Goal: Task Accomplishment & Management: Manage account settings

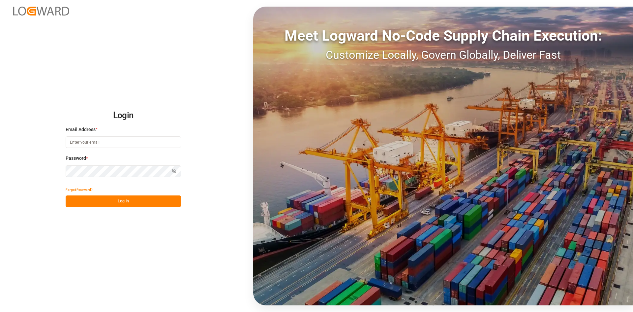
type input "[PERSON_NAME][EMAIL_ADDRESS][PERSON_NAME][DOMAIN_NAME]"
click at [123, 202] on button "Log In" at bounding box center [123, 201] width 115 height 12
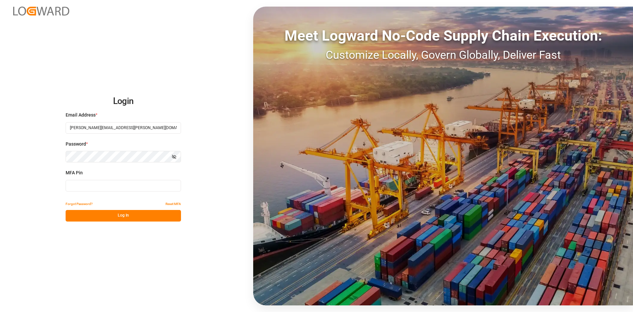
click at [85, 184] on input at bounding box center [123, 186] width 115 height 12
click at [96, 185] on input at bounding box center [123, 186] width 115 height 12
type input "587841"
click at [119, 218] on button "Log In" at bounding box center [123, 216] width 115 height 12
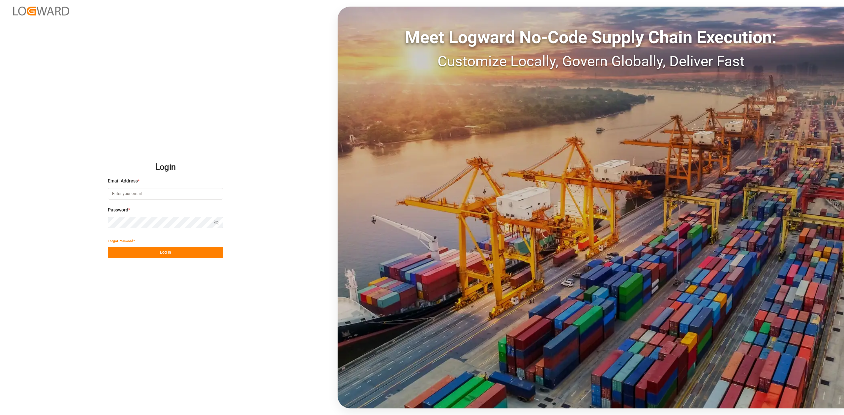
type input "[PERSON_NAME][EMAIL_ADDRESS][PERSON_NAME][DOMAIN_NAME]"
click at [159, 255] on button "Log In" at bounding box center [165, 253] width 115 height 12
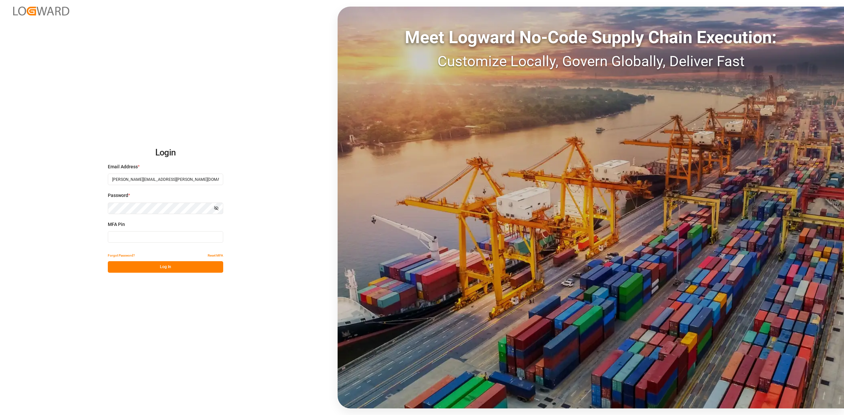
click at [150, 239] on input at bounding box center [165, 237] width 115 height 12
type input "093191"
click at [185, 265] on button "Log In" at bounding box center [165, 267] width 115 height 12
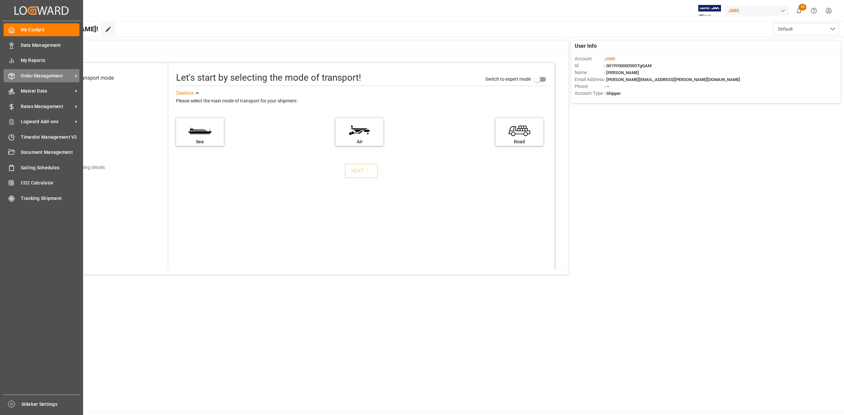
click at [27, 76] on span "Order Management" at bounding box center [47, 76] width 52 height 7
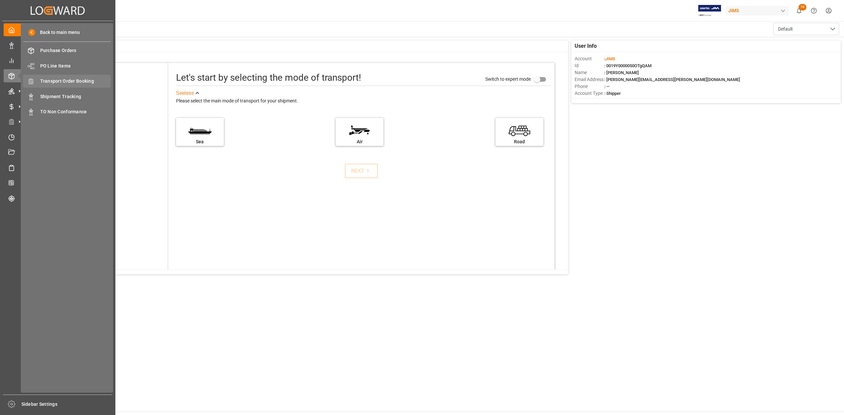
click at [93, 79] on span "Transport Order Booking" at bounding box center [75, 81] width 71 height 7
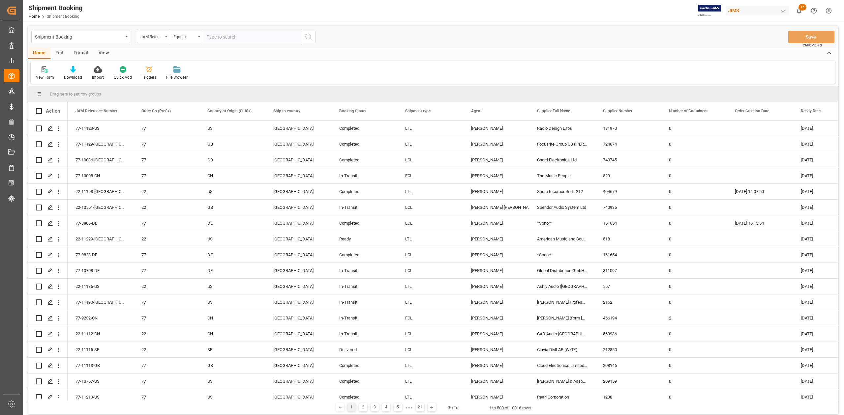
click at [217, 38] on input "text" at bounding box center [252, 37] width 99 height 13
type input "77-8926-SE"
click at [308, 37] on icon "search button" at bounding box center [309, 37] width 8 height 8
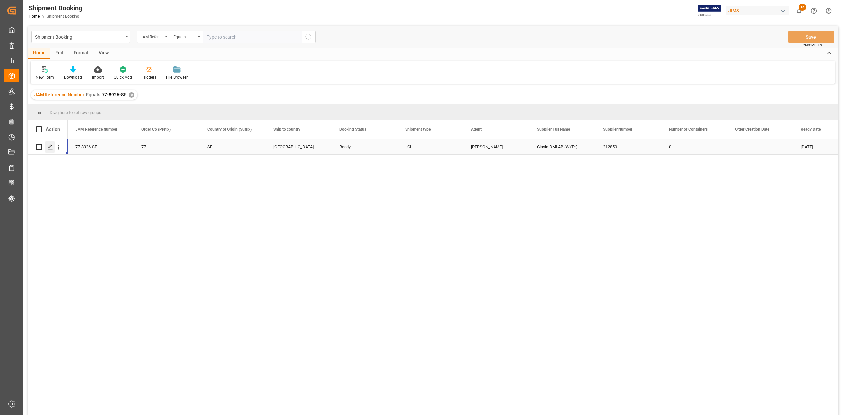
click at [49, 145] on icon "Press SPACE to select this row." at bounding box center [50, 146] width 5 height 5
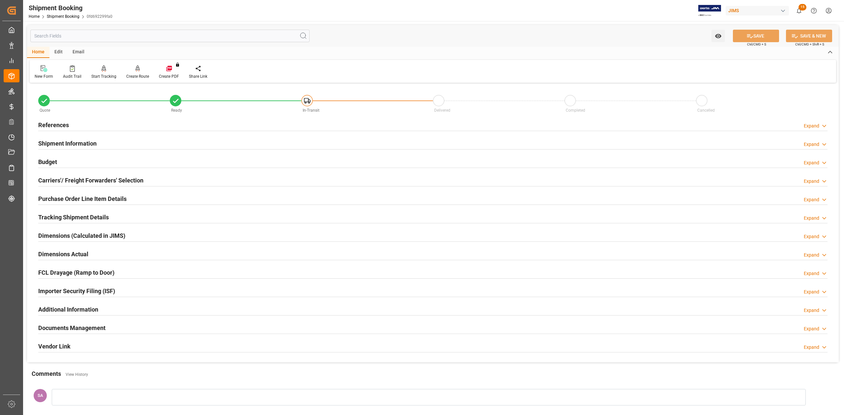
click at [52, 161] on h2 "Budget" at bounding box center [47, 162] width 19 height 9
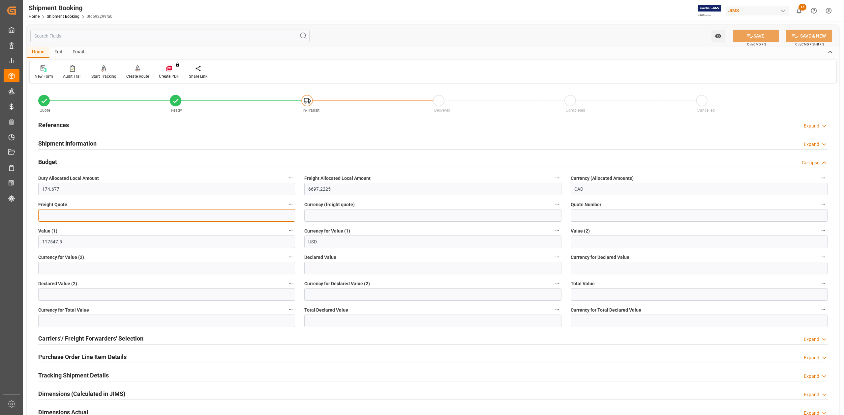
click at [109, 216] on input "text" at bounding box center [166, 215] width 257 height 13
type input "3300"
click at [327, 217] on input at bounding box center [432, 215] width 257 height 13
type input "USD"
click at [735, 33] on button "SAVE" at bounding box center [756, 36] width 46 height 13
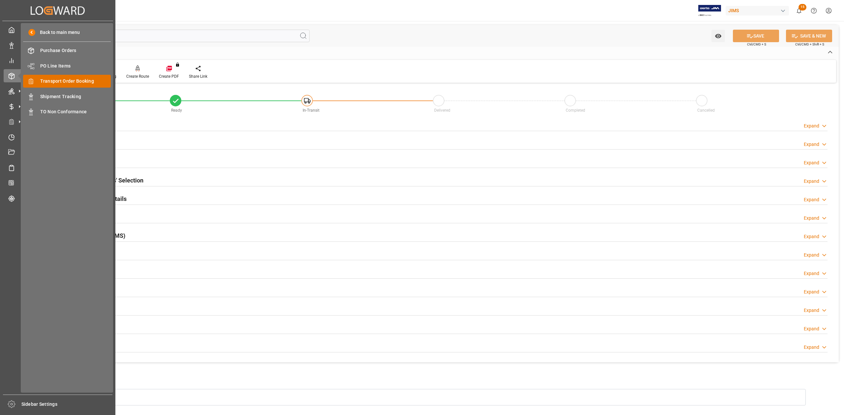
click at [57, 82] on span "Transport Order Booking" at bounding box center [75, 81] width 71 height 7
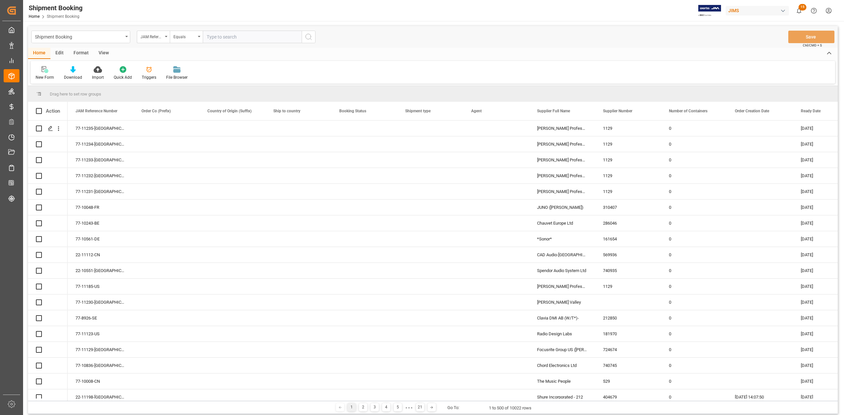
click at [268, 36] on input "text" at bounding box center [252, 37] width 99 height 13
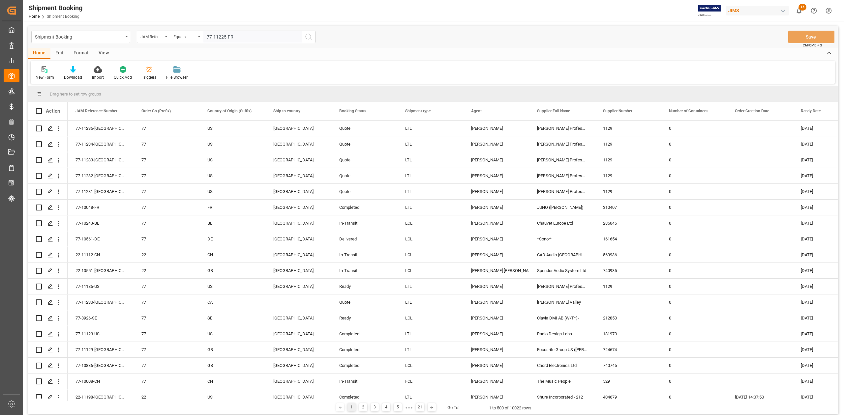
type input "77-11225-FR"
click at [308, 38] on icon "search button" at bounding box center [309, 37] width 8 height 8
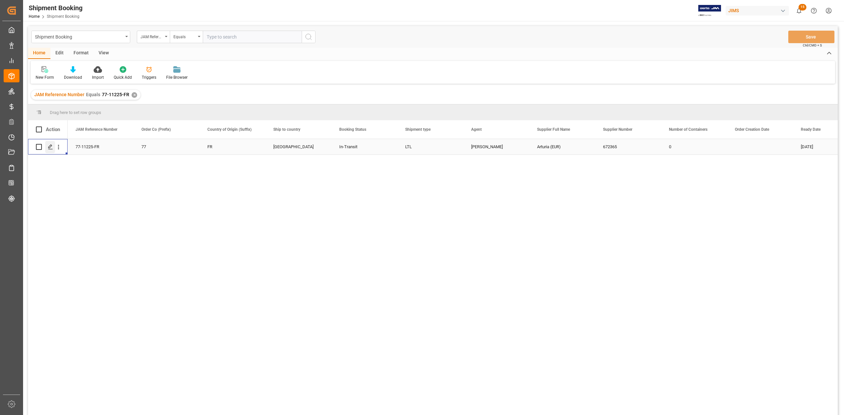
click at [52, 148] on icon "Press SPACE to select this row." at bounding box center [50, 146] width 5 height 5
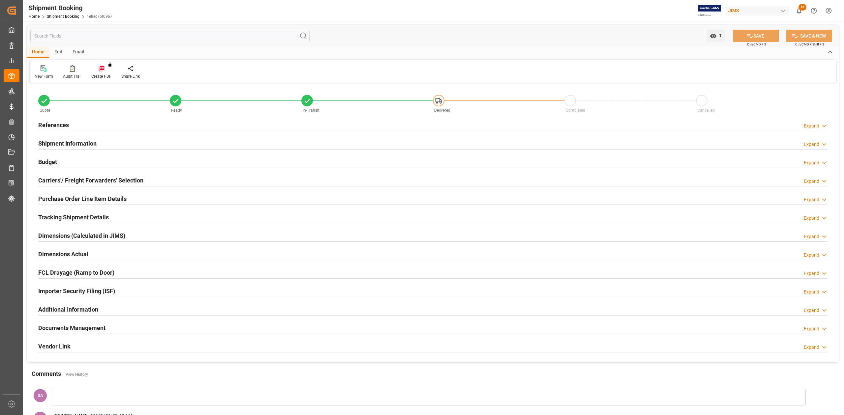
type input "0"
type input "23-09-2025"
click at [50, 144] on h2 "Shipment Information" at bounding box center [67, 143] width 58 height 9
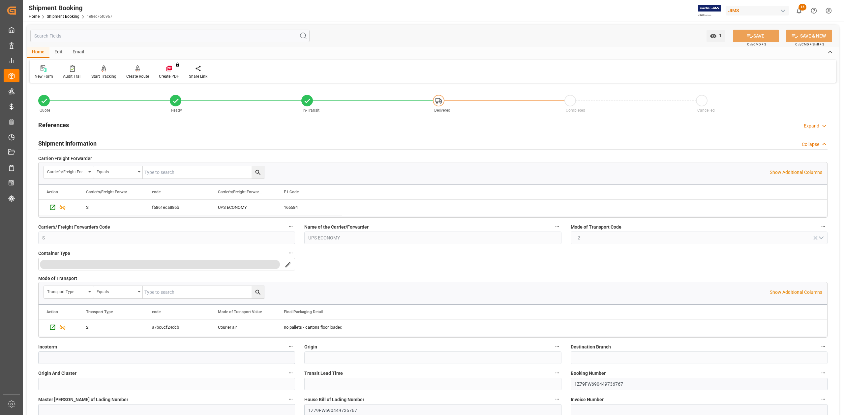
click at [50, 144] on h2 "Shipment Information" at bounding box center [67, 143] width 58 height 9
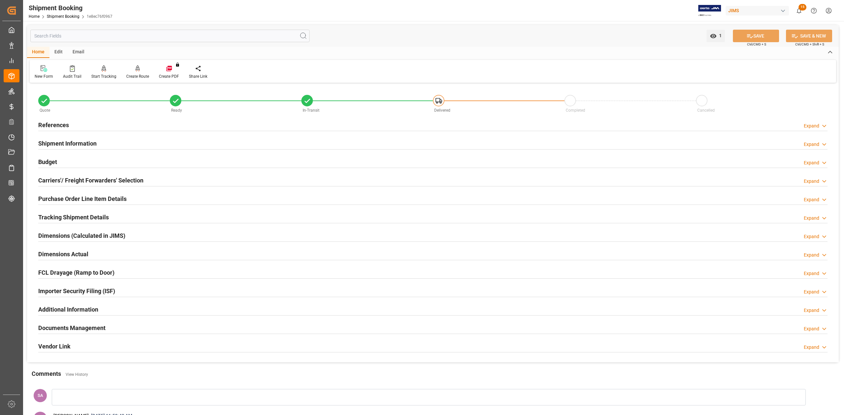
click at [50, 126] on h2 "References" at bounding box center [53, 125] width 31 height 9
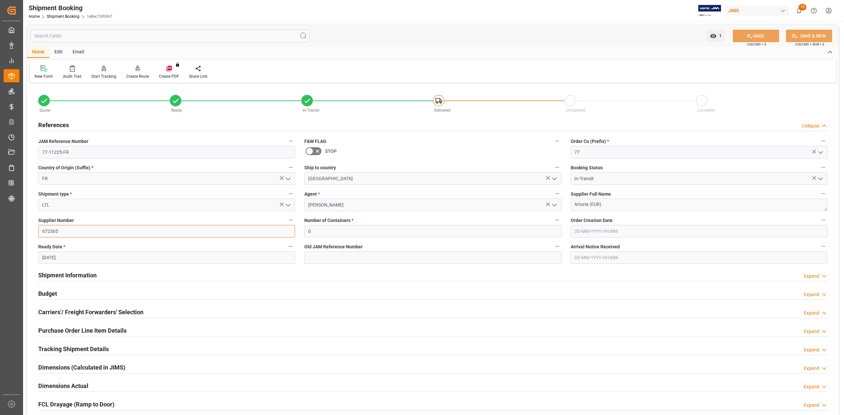
click at [53, 229] on input "672365" at bounding box center [166, 231] width 257 height 13
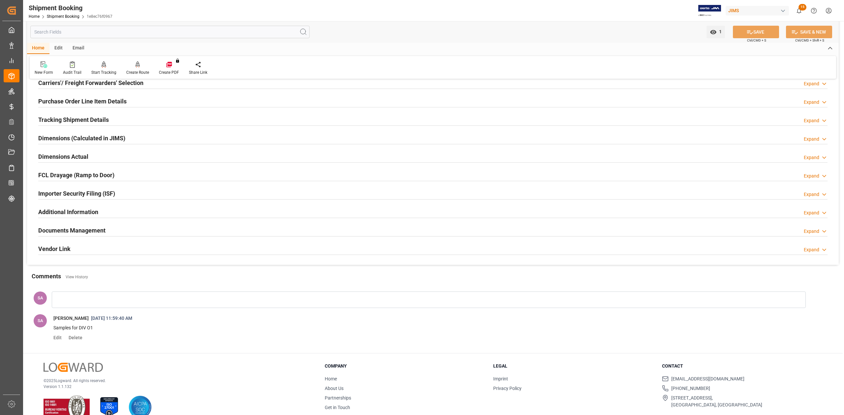
scroll to position [243, 0]
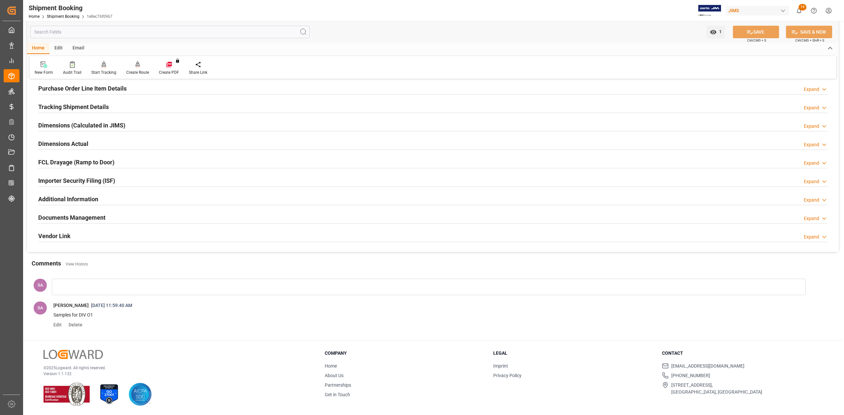
click at [76, 219] on h2 "Documents Management" at bounding box center [71, 217] width 67 height 9
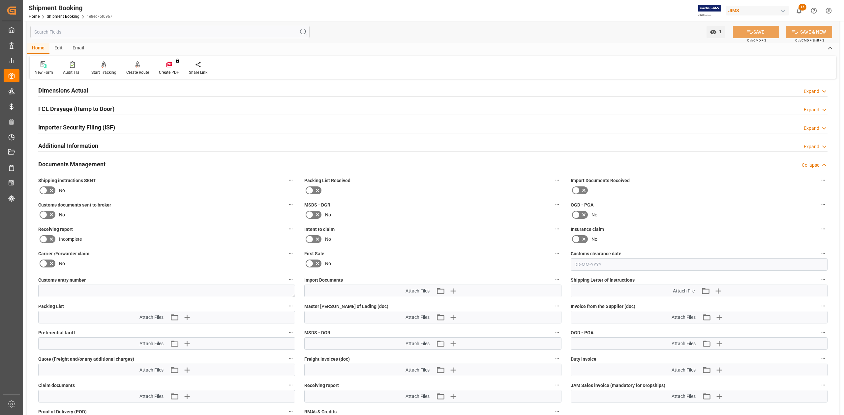
scroll to position [375, 0]
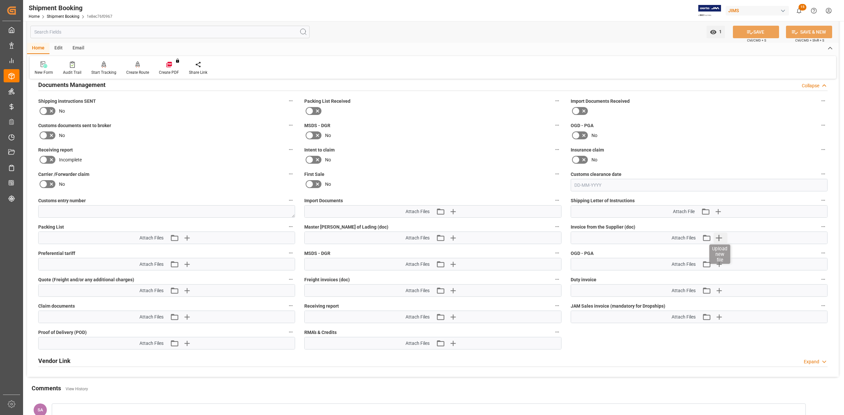
click at [718, 237] on icon "button" at bounding box center [719, 238] width 11 height 11
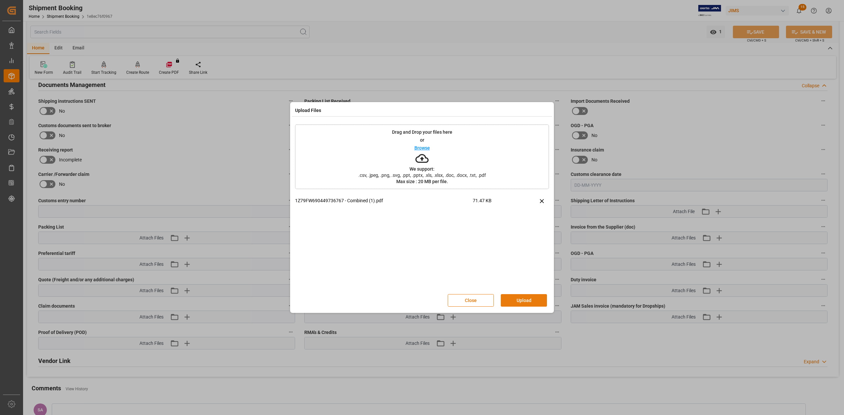
click at [528, 298] on button "Upload" at bounding box center [524, 300] width 46 height 13
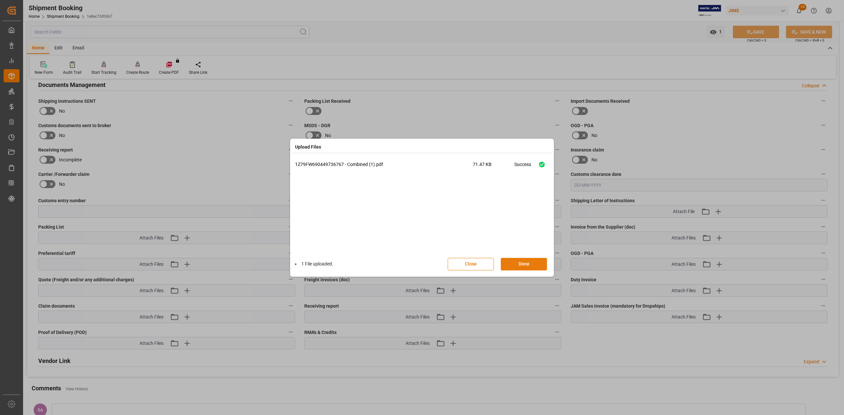
click at [528, 264] on button "Done" at bounding box center [524, 264] width 46 height 13
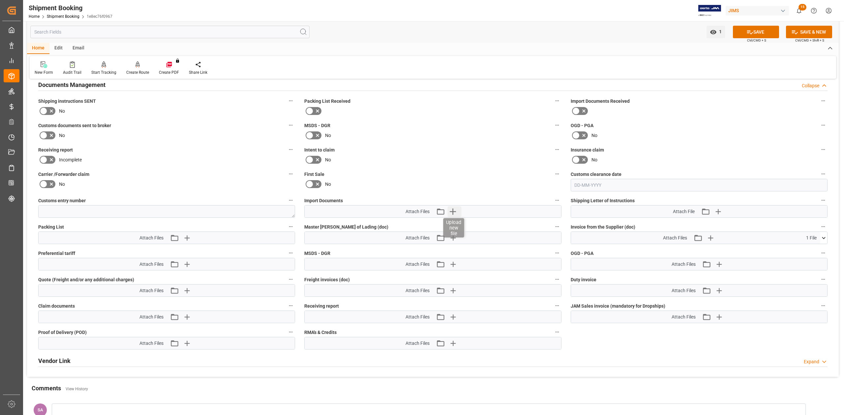
click at [453, 210] on icon "button" at bounding box center [453, 212] width 6 height 6
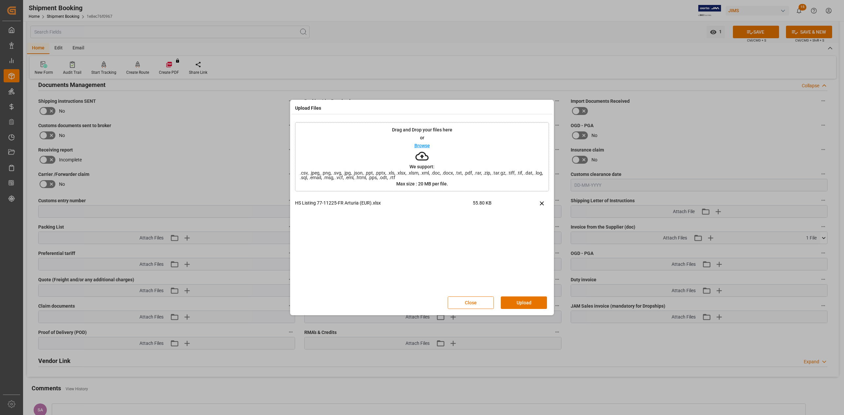
click at [524, 299] on button "Upload" at bounding box center [524, 303] width 46 height 13
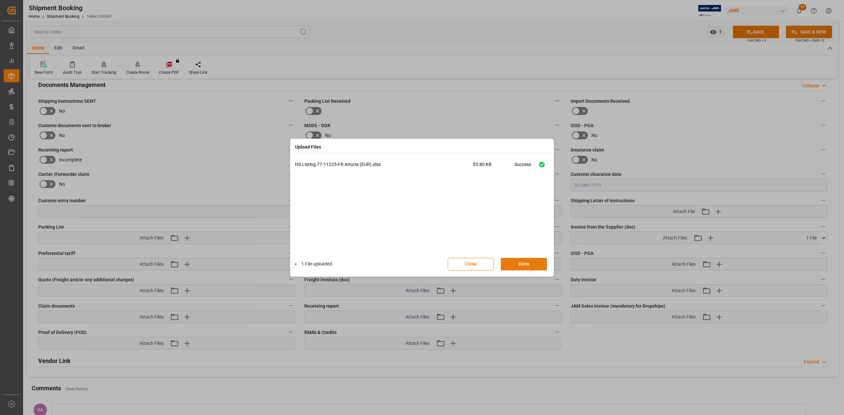
click at [522, 266] on button "Done" at bounding box center [524, 264] width 46 height 13
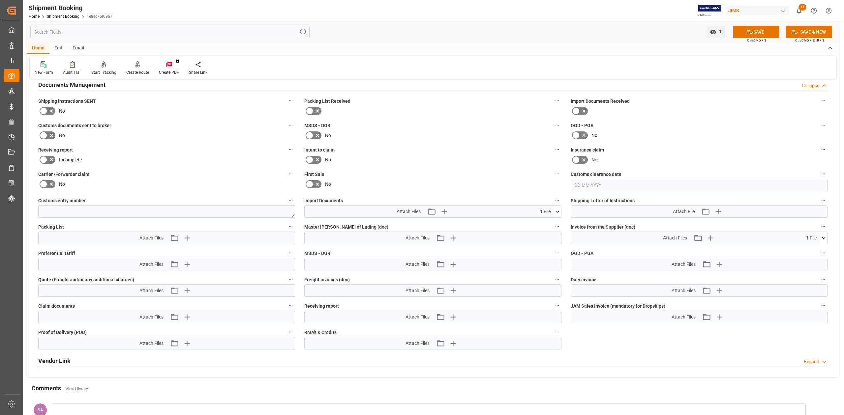
click at [42, 134] on icon at bounding box center [44, 136] width 8 height 8
click at [0, 0] on input "checkbox" at bounding box center [0, 0] width 0 height 0
click at [756, 34] on button "SAVE" at bounding box center [756, 32] width 46 height 13
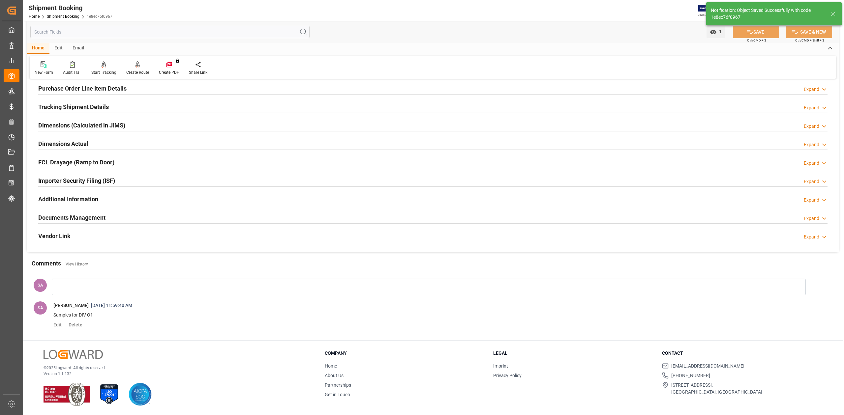
scroll to position [111, 0]
click at [79, 218] on h2 "Documents Management" at bounding box center [71, 217] width 67 height 9
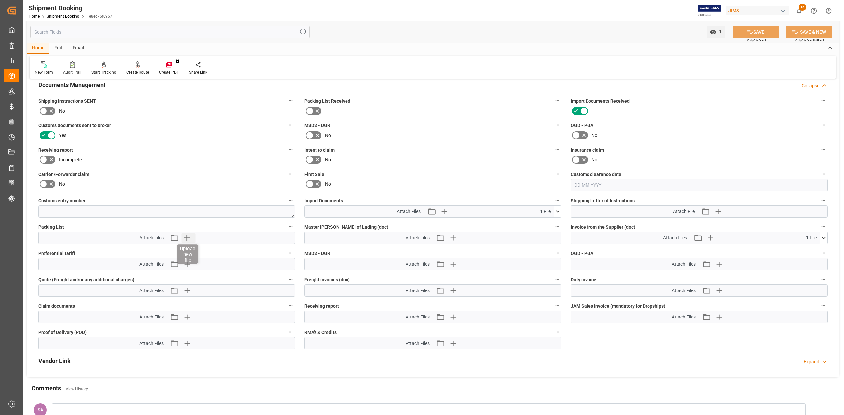
click at [186, 237] on icon "button" at bounding box center [187, 238] width 6 height 6
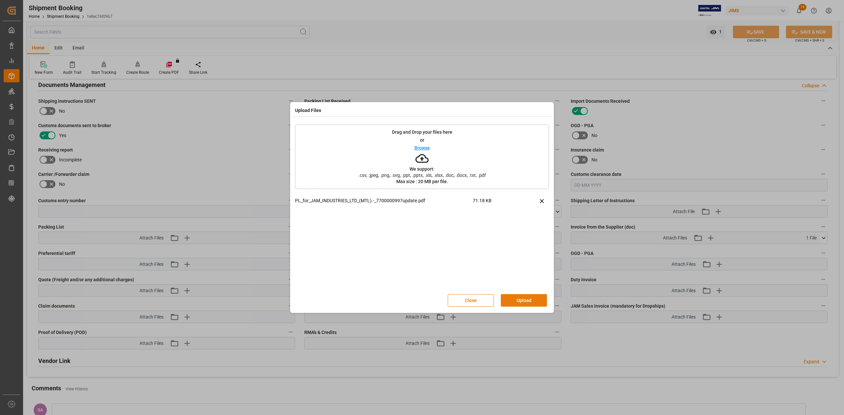
click at [525, 298] on button "Upload" at bounding box center [524, 300] width 46 height 13
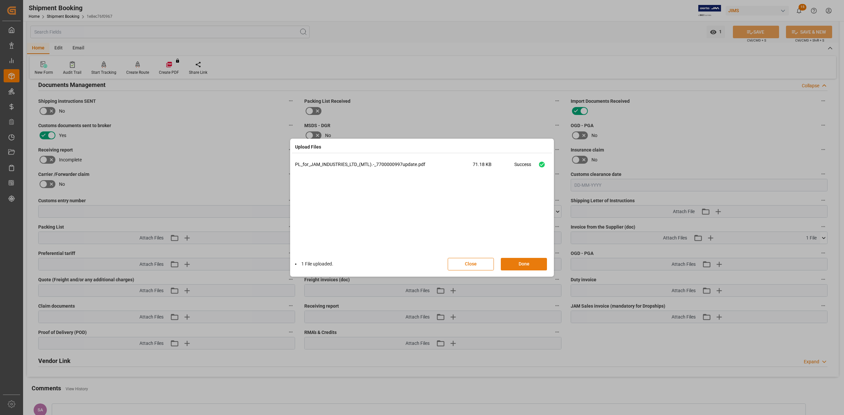
click at [524, 261] on button "Done" at bounding box center [524, 264] width 46 height 13
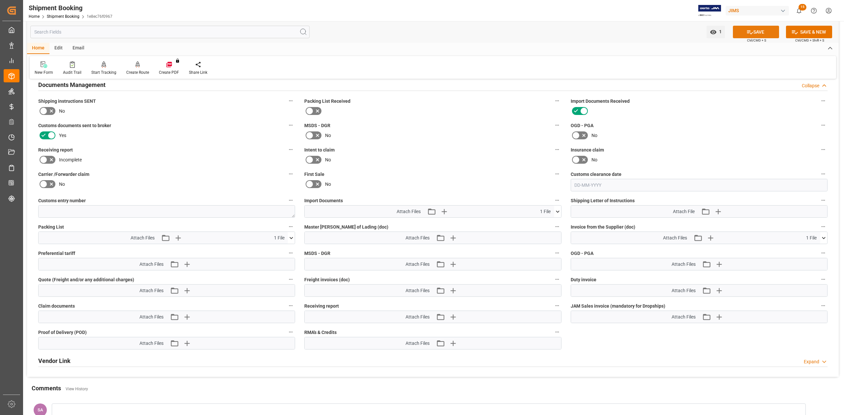
click at [760, 31] on button "SAVE" at bounding box center [756, 32] width 46 height 13
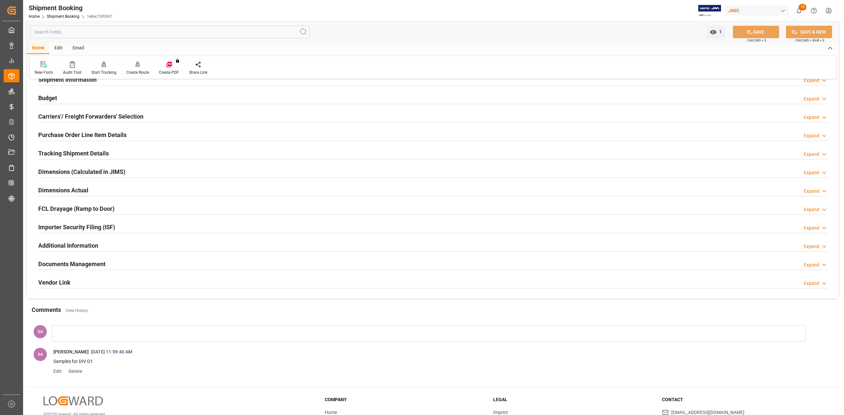
scroll to position [24, 0]
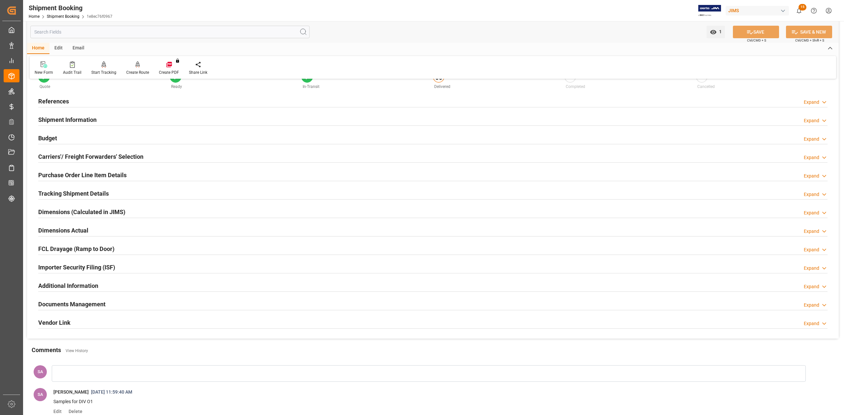
drag, startPoint x: 76, startPoint y: 303, endPoint x: 100, endPoint y: 304, distance: 24.4
click at [76, 303] on h2 "Documents Management" at bounding box center [71, 304] width 67 height 9
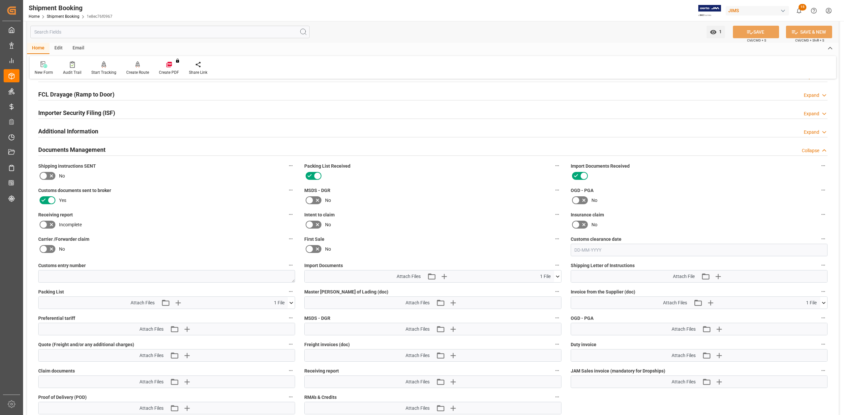
scroll to position [264, 0]
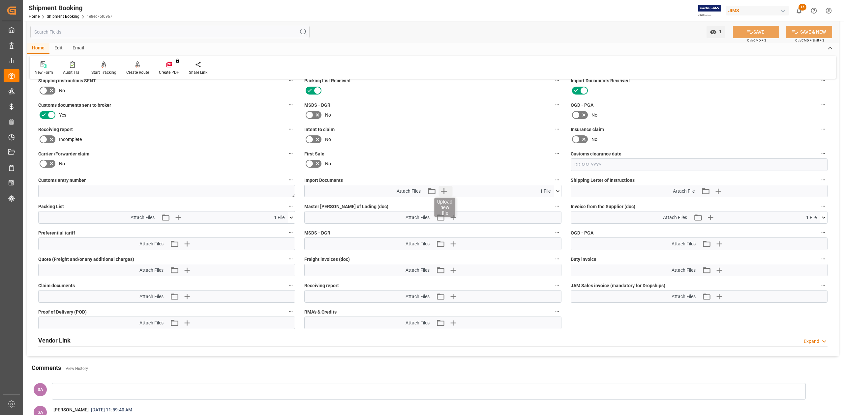
click at [445, 192] on icon "button" at bounding box center [444, 191] width 11 height 11
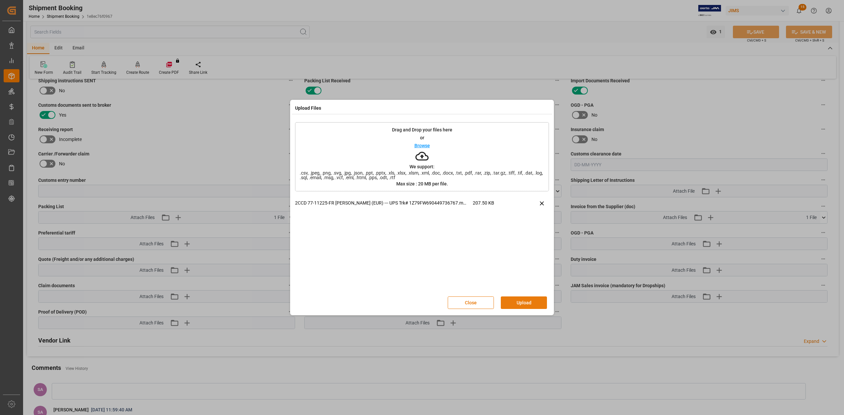
click at [521, 306] on button "Upload" at bounding box center [524, 303] width 46 height 13
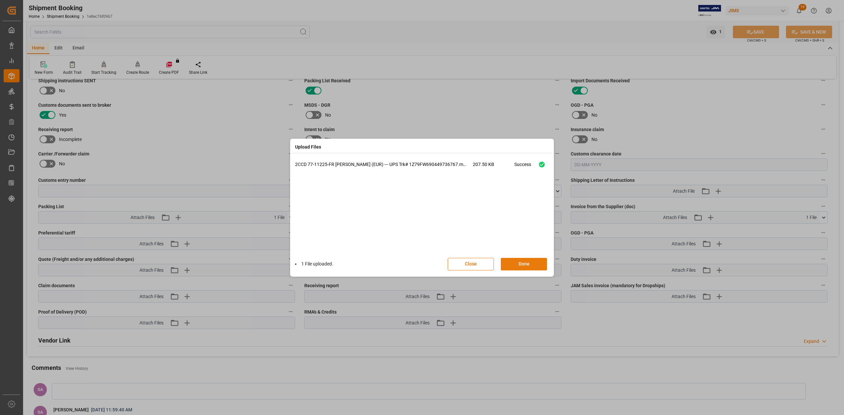
click at [525, 263] on button "Done" at bounding box center [524, 264] width 46 height 13
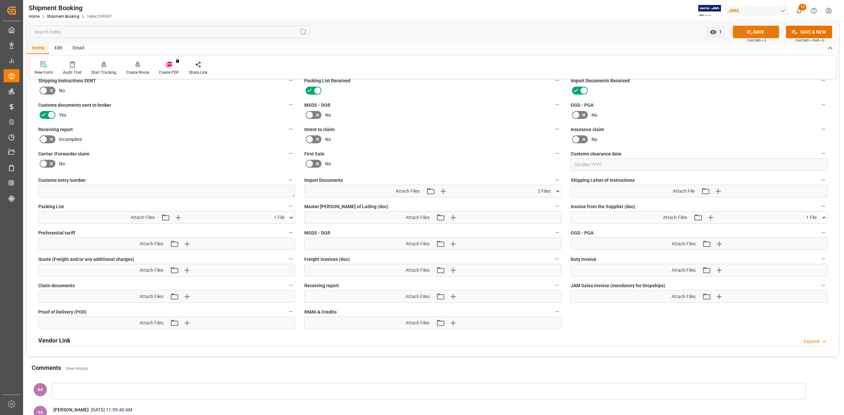
click at [760, 31] on button "SAVE" at bounding box center [756, 32] width 46 height 13
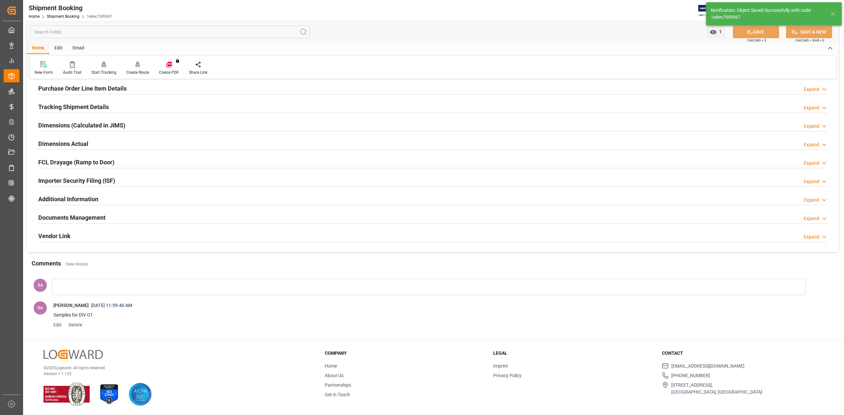
scroll to position [0, 0]
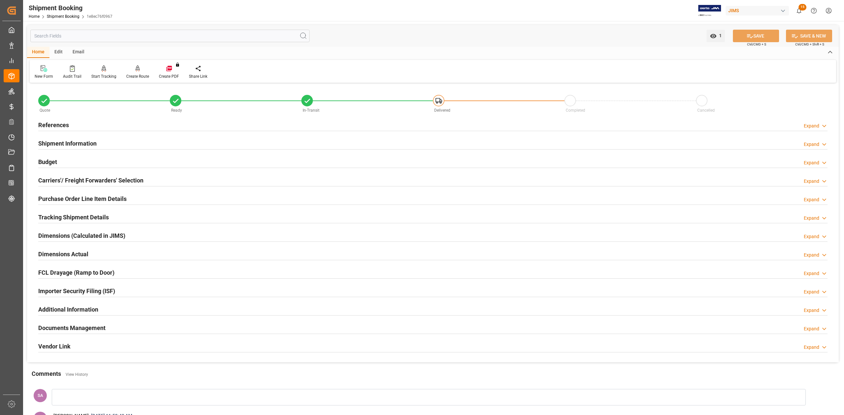
click at [80, 326] on h2 "Documents Management" at bounding box center [71, 328] width 67 height 9
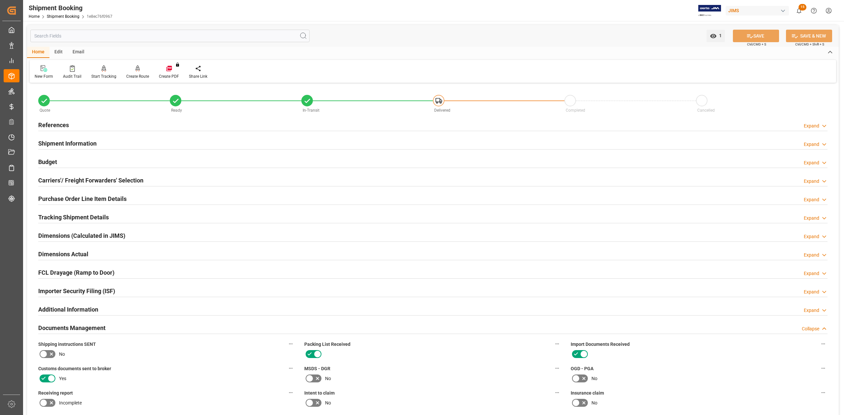
click at [59, 123] on h2 "References" at bounding box center [53, 125] width 31 height 9
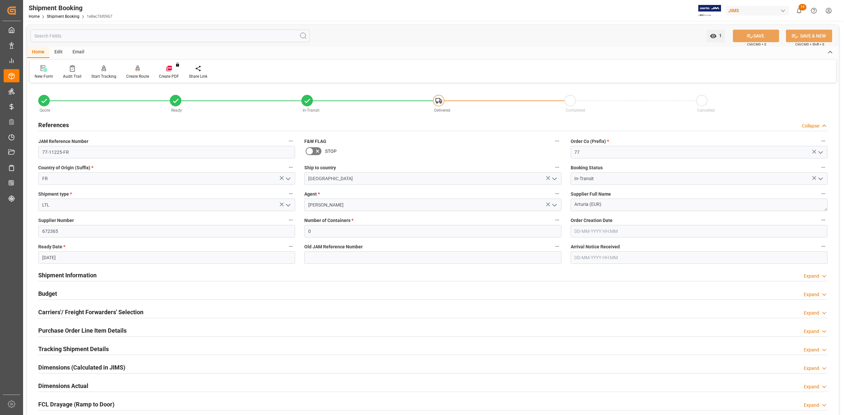
click at [59, 124] on h2 "References" at bounding box center [53, 125] width 31 height 9
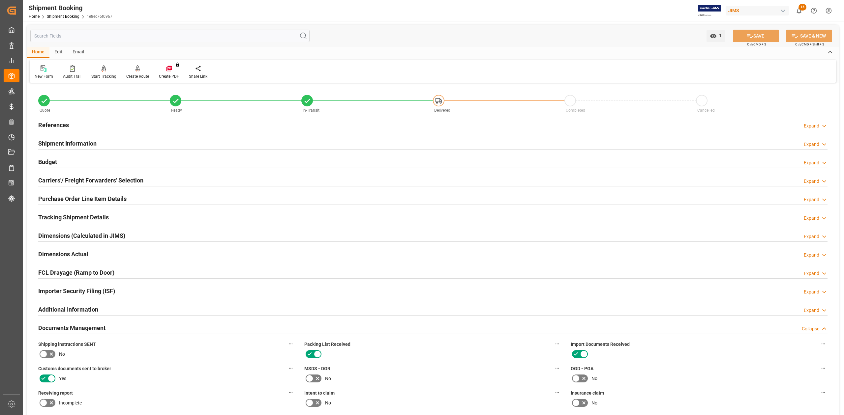
click at [65, 144] on h2 "Shipment Information" at bounding box center [67, 143] width 58 height 9
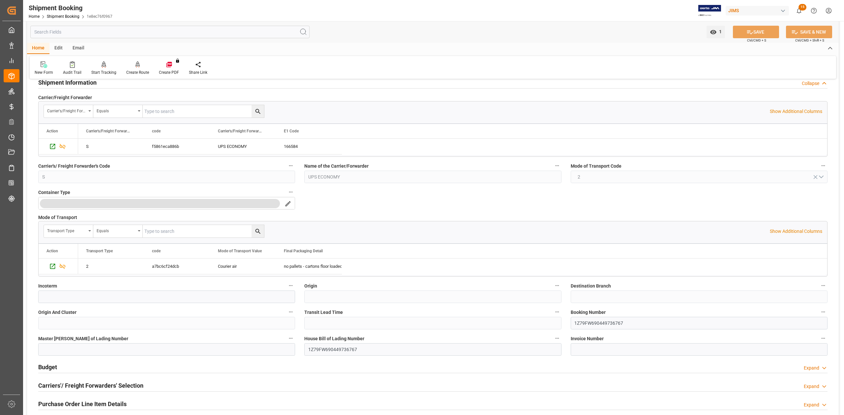
scroll to position [132, 0]
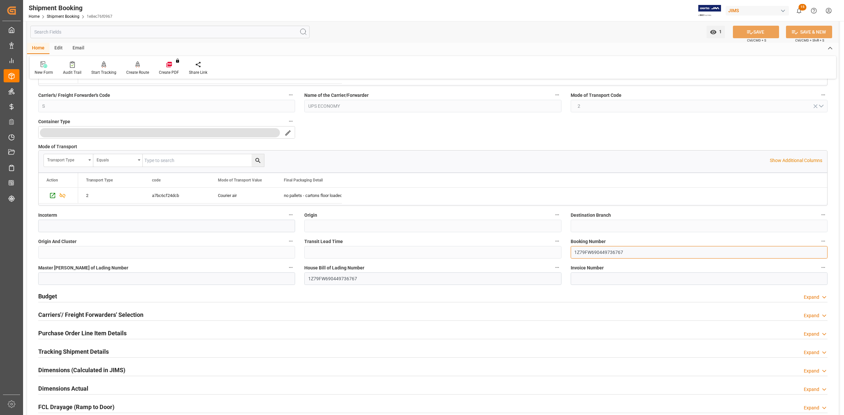
click at [600, 254] on input "1Z79FW690449736767" at bounding box center [699, 252] width 257 height 13
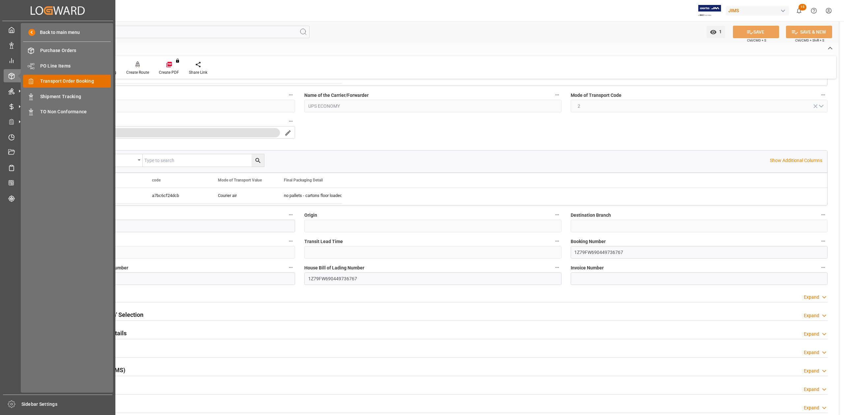
click at [62, 81] on span "Transport Order Booking" at bounding box center [75, 81] width 71 height 7
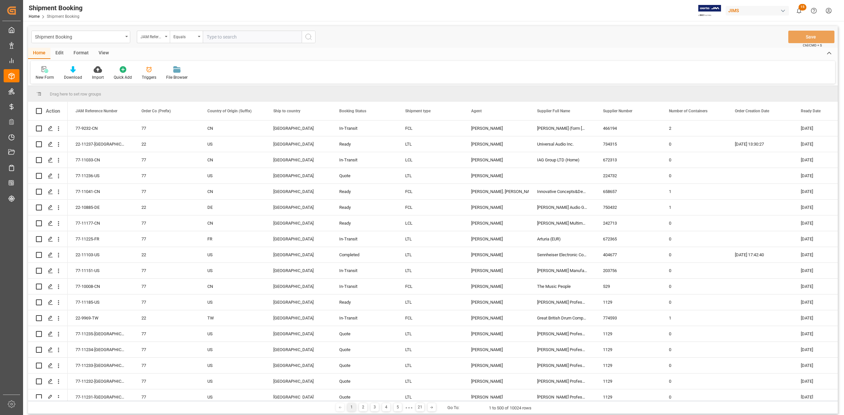
click at [226, 39] on input "text" at bounding box center [252, 37] width 99 height 13
paste input "77-10952-CN"
type input "77-10952-CN"
click at [313, 37] on button "search button" at bounding box center [309, 37] width 14 height 13
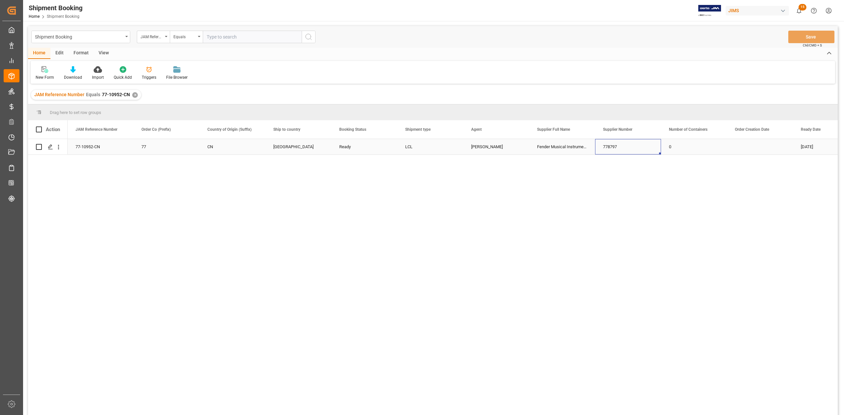
click at [625, 150] on div "778797" at bounding box center [628, 146] width 66 height 15
click at [601, 301] on div "77-10952-CN 77 CN Canada Ready LCL JangGyu Kim Fender Musical Instruments - HON…" at bounding box center [453, 279] width 770 height 281
click at [558, 146] on div "Fender Musical Instruments - [GEOGRAPHIC_DATA]" at bounding box center [562, 146] width 66 height 15
click at [130, 94] on div "JAM Reference Number Equals 77-10952-CN ✕" at bounding box center [86, 95] width 110 height 10
click at [132, 94] on div "✕" at bounding box center [135, 95] width 6 height 6
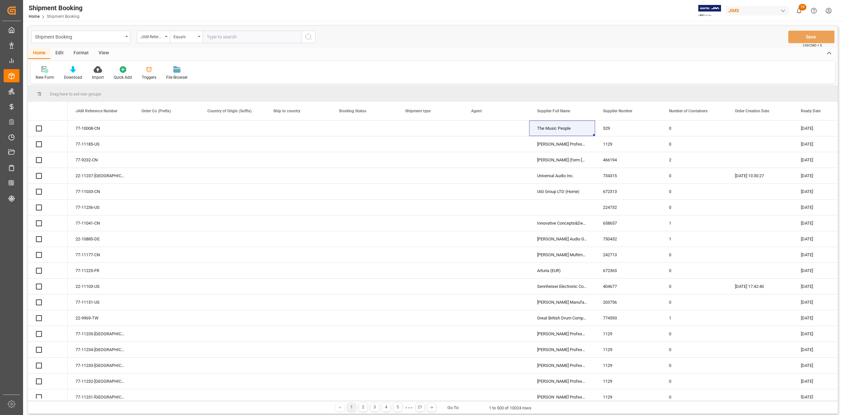
click at [255, 37] on input "text" at bounding box center [252, 37] width 99 height 13
paste input "77-11147-CN"
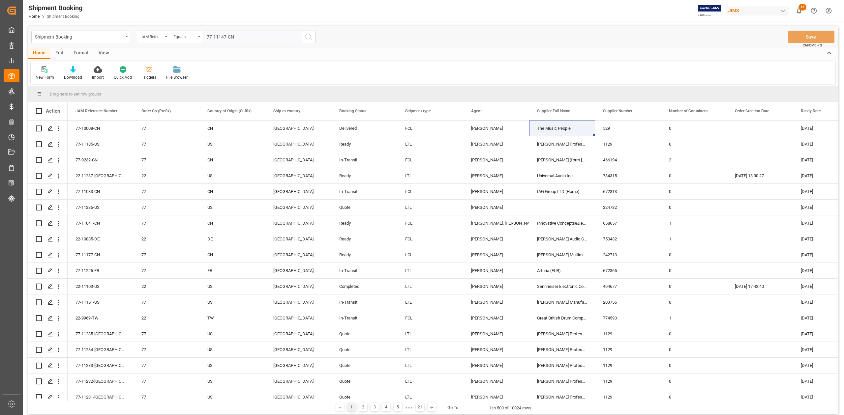
type input "77-11147-CN"
click at [306, 38] on icon "search button" at bounding box center [309, 37] width 8 height 8
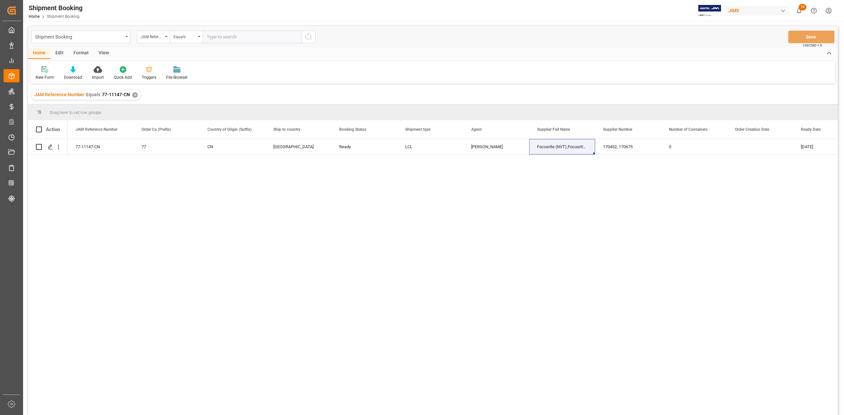
drag, startPoint x: 570, startPoint y: 262, endPoint x: 538, endPoint y: 216, distance: 56.7
click at [570, 262] on div "77-11147-CN 77 CN Canada Ready LCL JangGyu Kim Focusrite (NVT),Focusrite Audio …" at bounding box center [453, 279] width 770 height 281
click at [556, 148] on div "Focusrite (NVT),Focusrite Audio Engineering" at bounding box center [562, 146] width 66 height 15
click at [134, 94] on div "✕" at bounding box center [135, 95] width 6 height 6
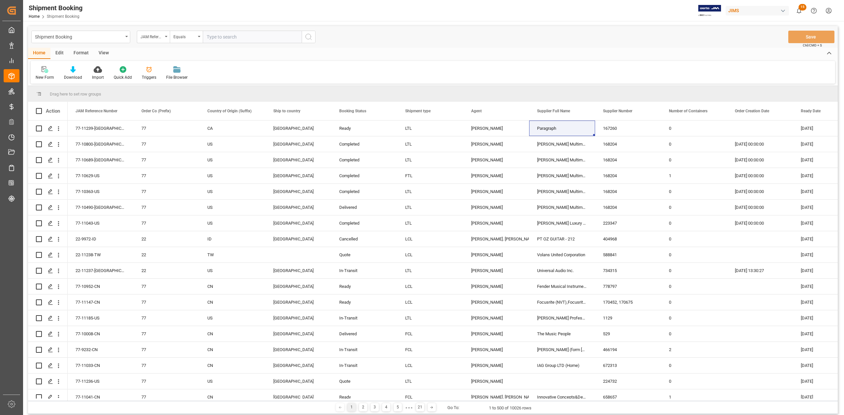
click at [237, 38] on input "text" at bounding box center [252, 37] width 99 height 13
paste input "77-10656-TW"
type input "77-10656-TW"
click at [307, 40] on icon "search button" at bounding box center [309, 37] width 8 height 8
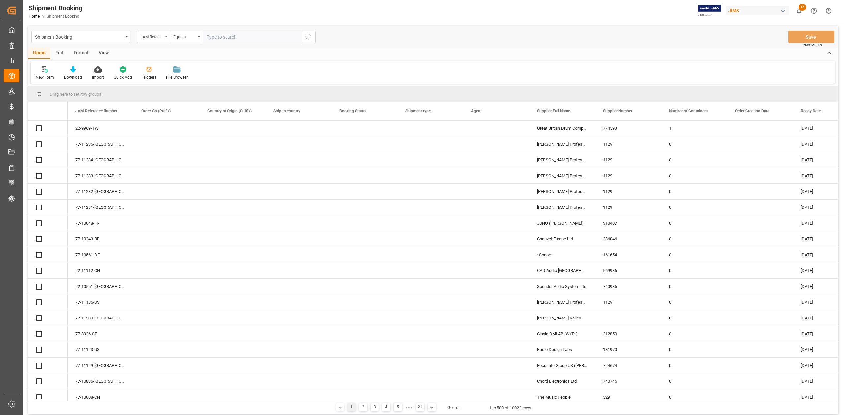
click at [233, 36] on input "text" at bounding box center [252, 37] width 99 height 13
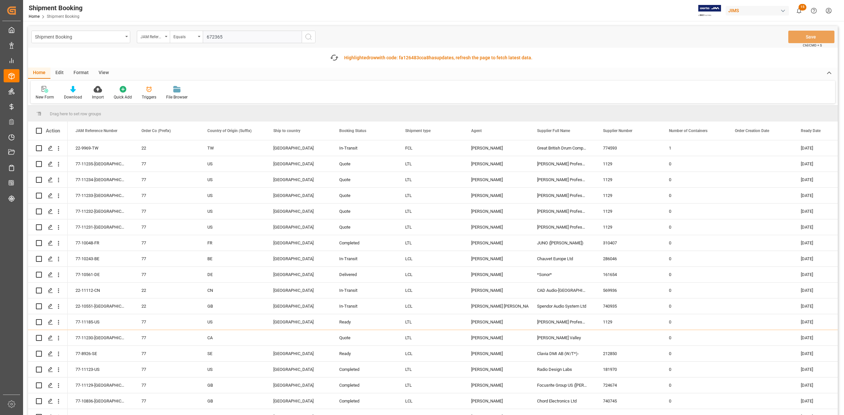
type input "672365"
click at [304, 34] on button "search button" at bounding box center [309, 37] width 14 height 13
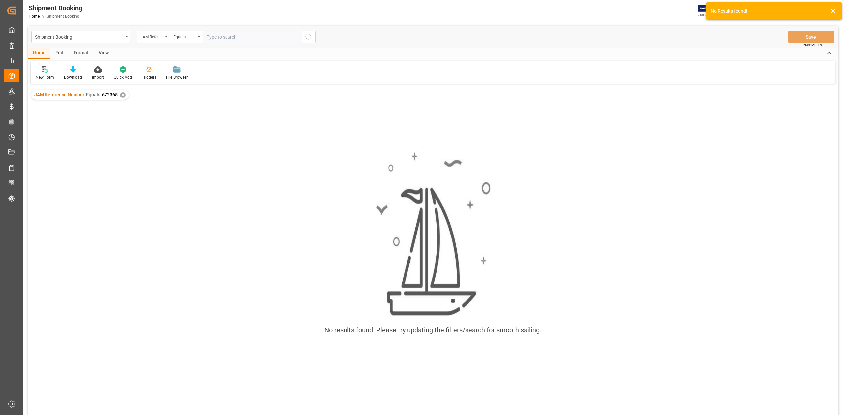
click at [123, 94] on div "✕" at bounding box center [123, 95] width 6 height 6
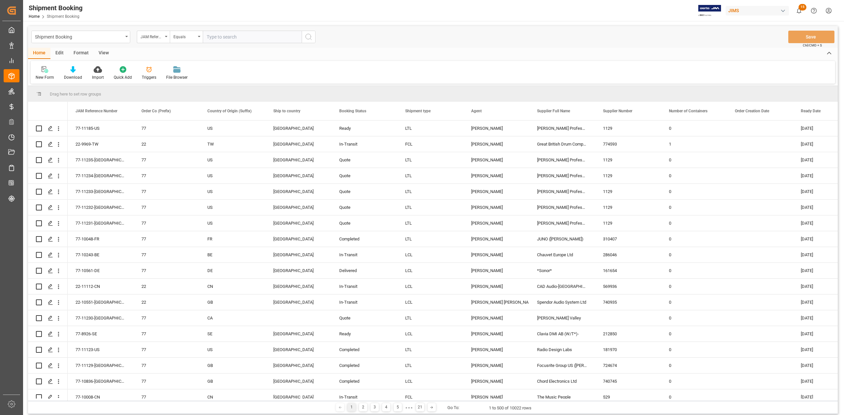
click at [163, 41] on div "JAM Reference Number" at bounding box center [153, 37] width 33 height 13
click at [158, 51] on input "text" at bounding box center [186, 52] width 93 height 11
type input "SUPPLIER"
click at [171, 82] on div "Supplier Number" at bounding box center [186, 81] width 98 height 14
click at [250, 38] on input "text" at bounding box center [252, 37] width 99 height 13
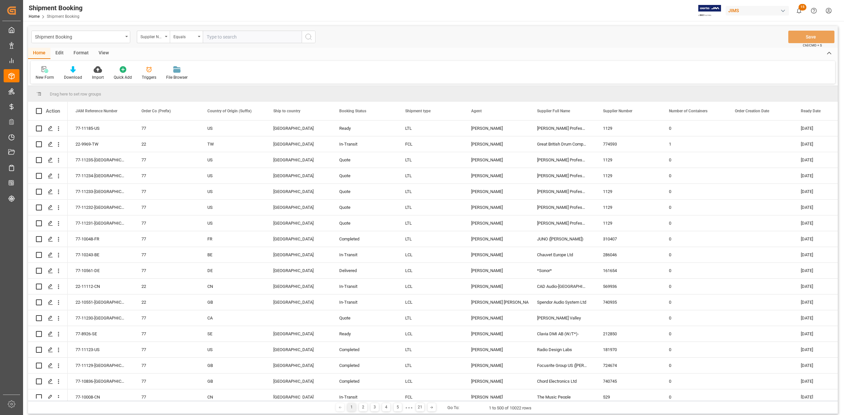
paste input "672365"
type input "672365"
click at [306, 39] on icon "search button" at bounding box center [309, 37] width 8 height 8
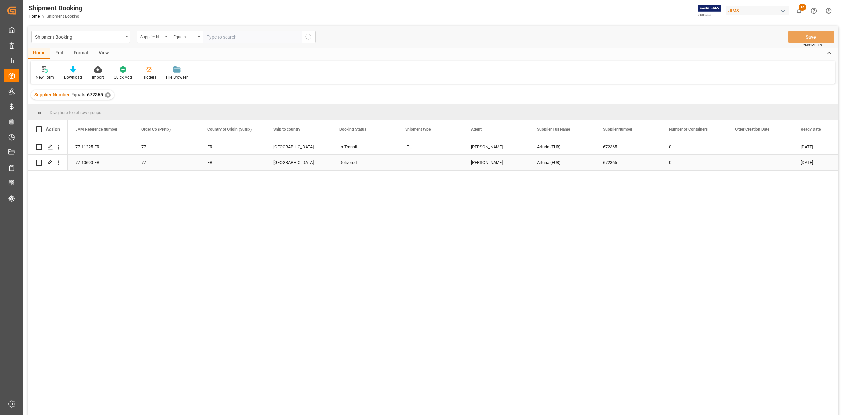
click at [82, 164] on div "77-10690-FR" at bounding box center [101, 162] width 66 height 15
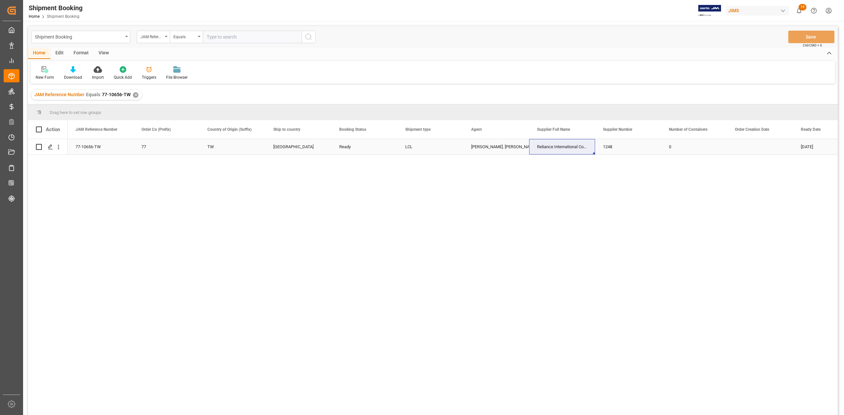
click at [52, 147] on icon "Press SPACE to select this row." at bounding box center [50, 146] width 5 height 5
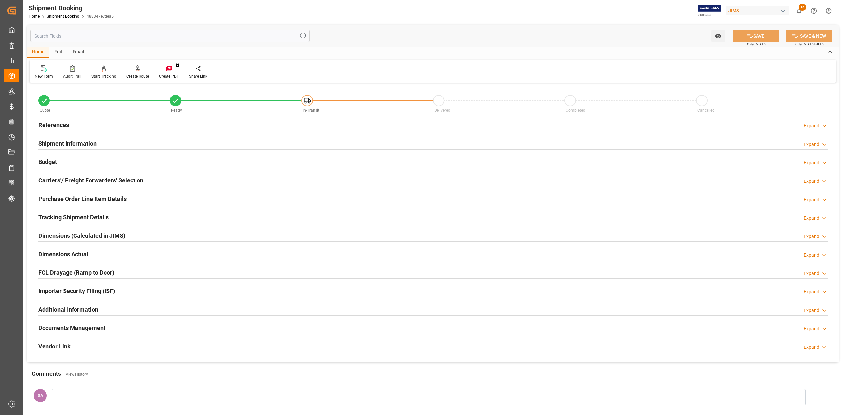
click at [54, 125] on h2 "References" at bounding box center [53, 125] width 31 height 9
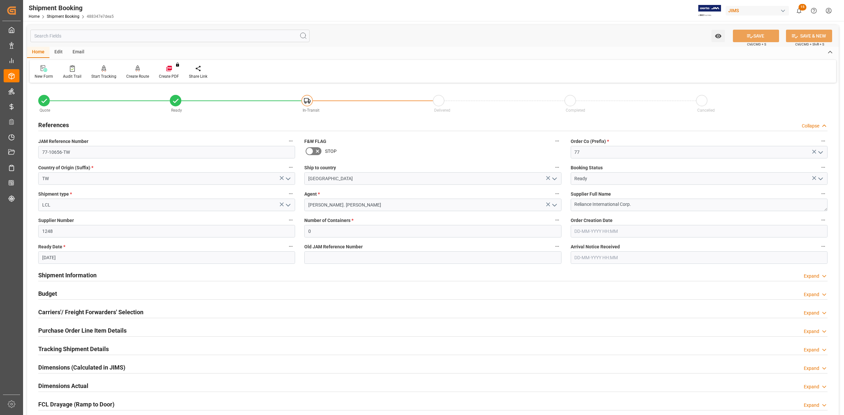
click at [54, 125] on h2 "References" at bounding box center [53, 125] width 31 height 9
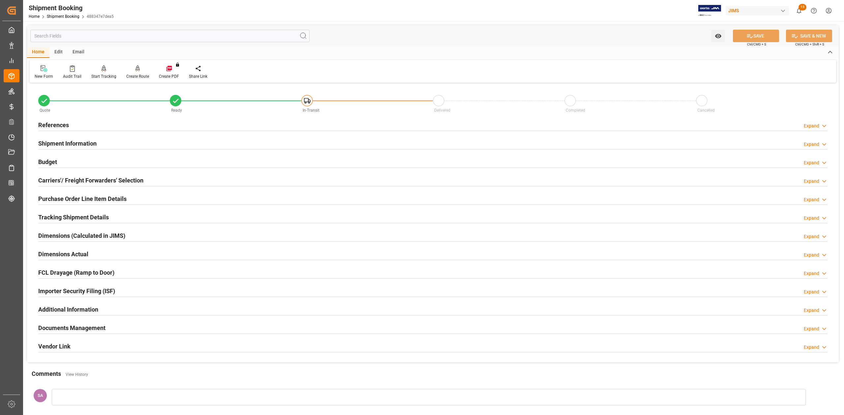
click at [59, 144] on h2 "Shipment Information" at bounding box center [67, 143] width 58 height 9
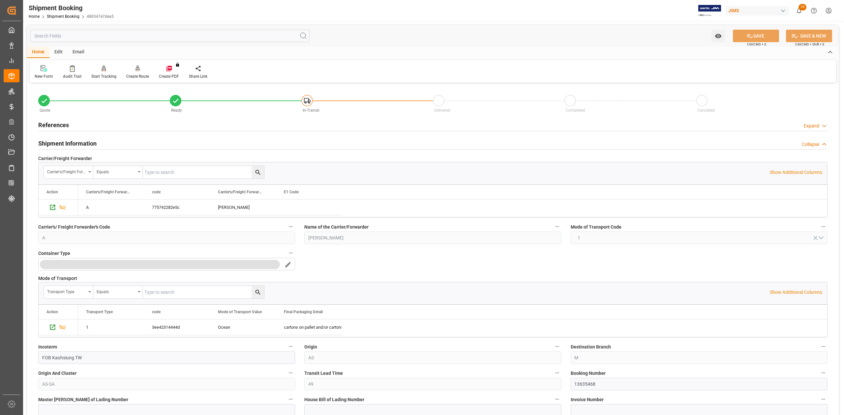
click at [67, 141] on h2 "Shipment Information" at bounding box center [67, 143] width 58 height 9
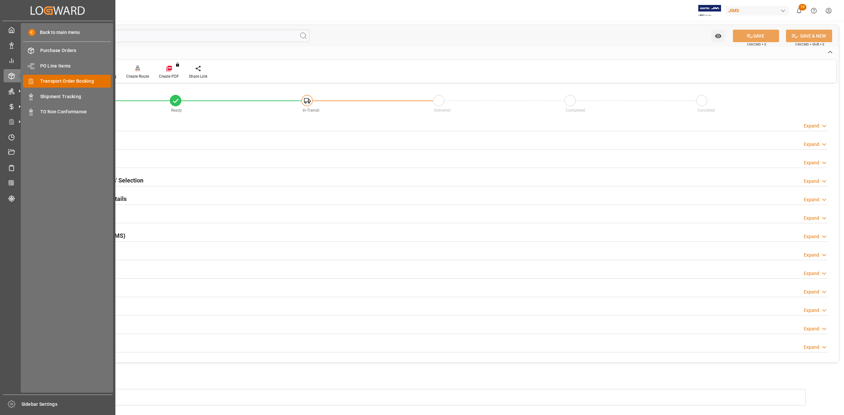
click at [81, 83] on span "Transport Order Booking" at bounding box center [75, 81] width 71 height 7
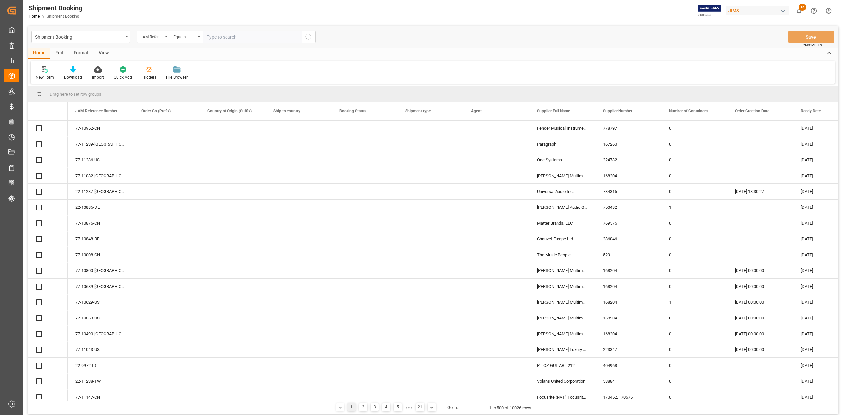
click at [260, 38] on input "text" at bounding box center [252, 37] width 99 height 13
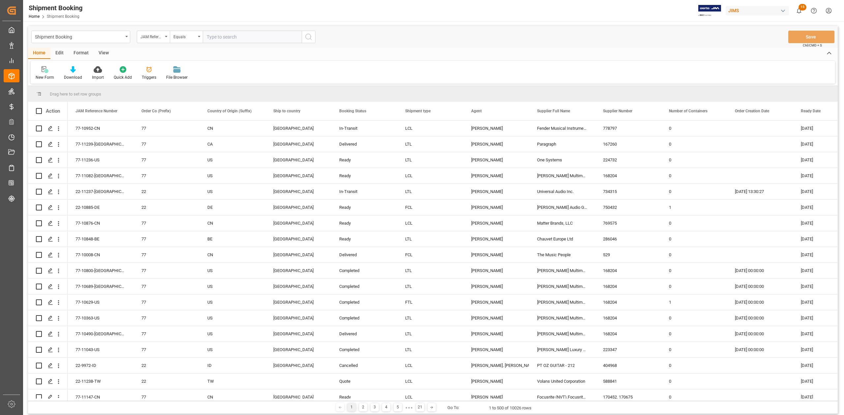
type input "77-11095-RO"
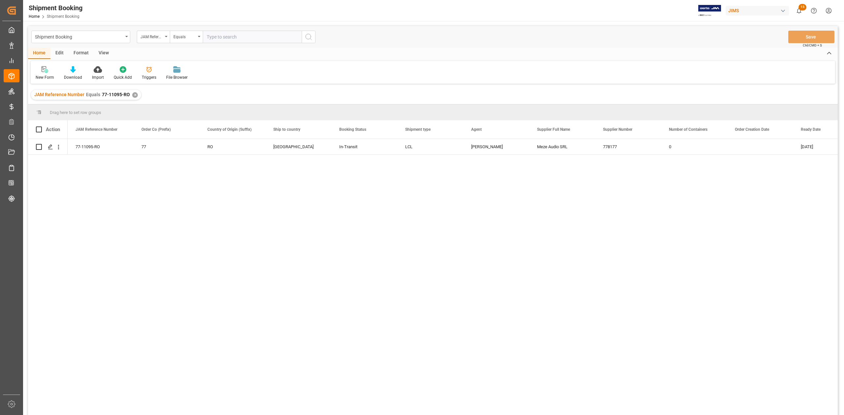
click at [133, 94] on div "✕" at bounding box center [135, 95] width 6 height 6
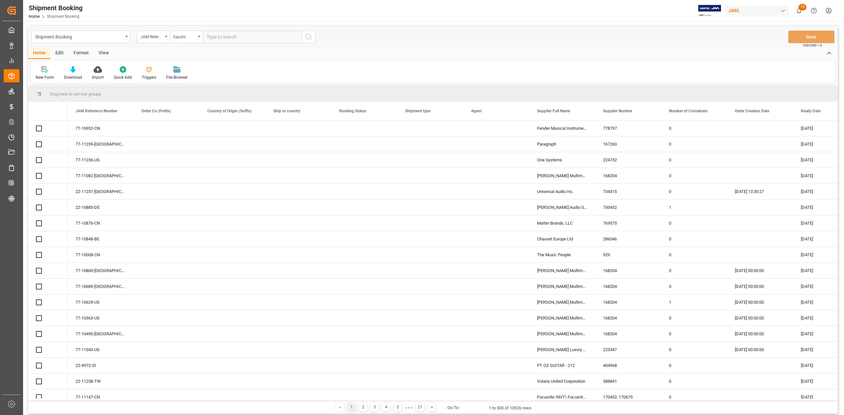
click at [228, 36] on input "text" at bounding box center [252, 37] width 99 height 13
paste input "77-10896-DE"
type input "77-10896-DE"
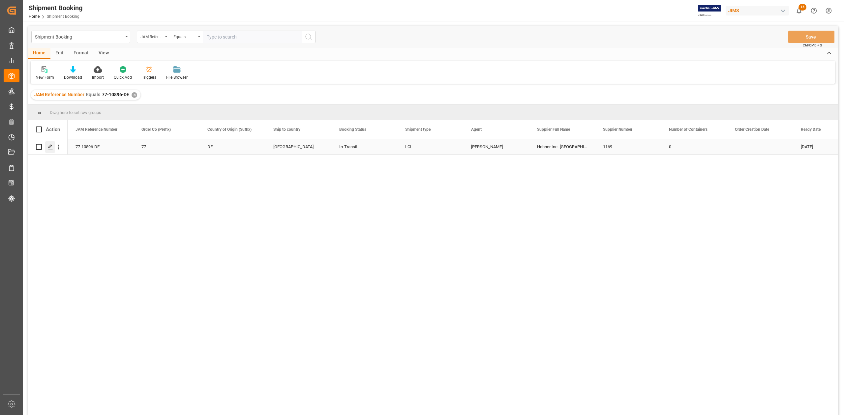
click at [50, 147] on polygon "Press SPACE to select this row." at bounding box center [49, 146] width 3 height 3
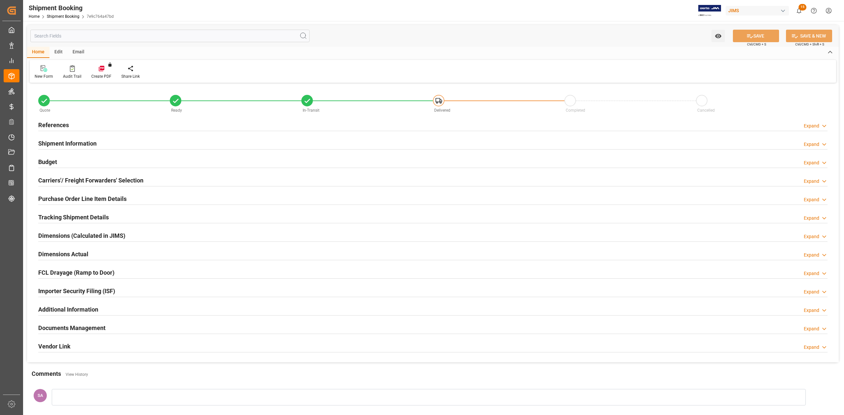
type input "0"
type input "20-09-2025"
click at [74, 327] on h2 "Documents Management" at bounding box center [71, 328] width 67 height 9
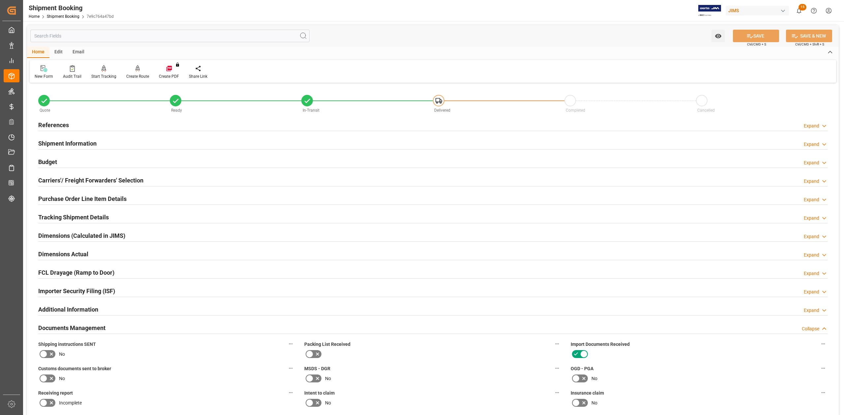
click at [74, 327] on h2 "Documents Management" at bounding box center [71, 328] width 67 height 9
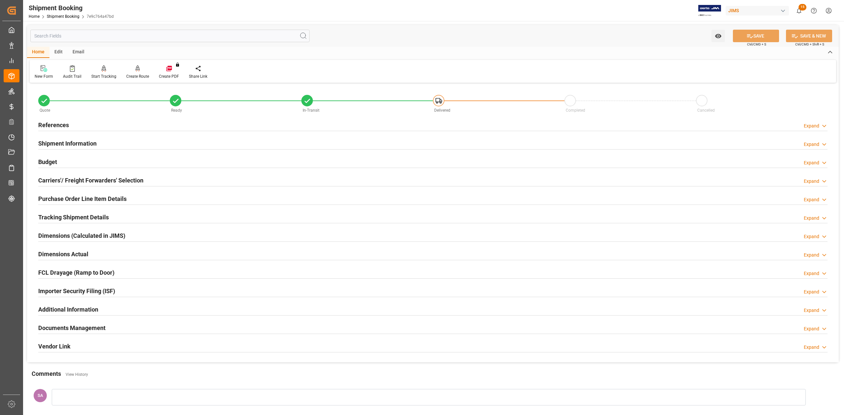
click at [68, 125] on h2 "References" at bounding box center [53, 125] width 31 height 9
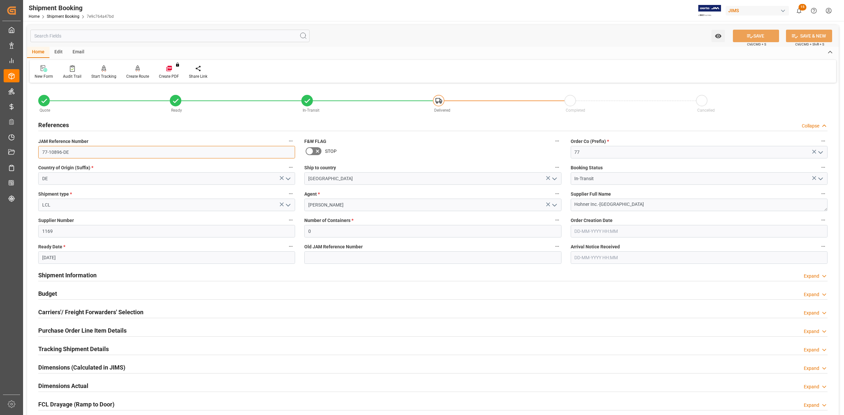
click at [87, 154] on input "77-10896-DE" at bounding box center [166, 152] width 257 height 13
click at [643, 208] on textarea "Hohner Inc.-Germany" at bounding box center [699, 205] width 257 height 13
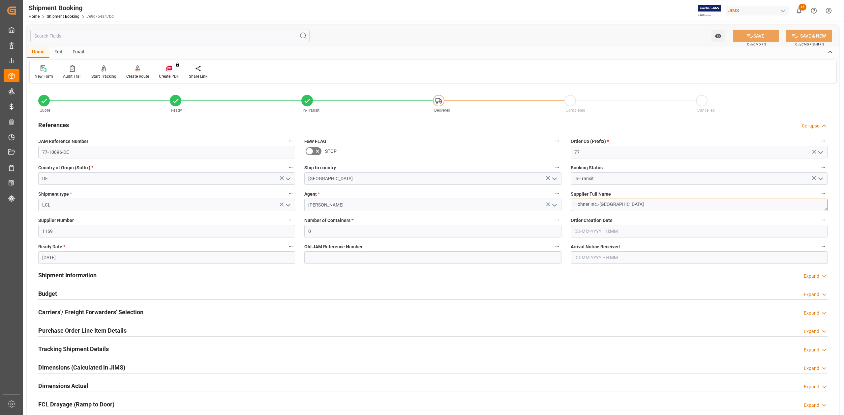
click at [643, 208] on textarea "Hohner Inc.-Germany" at bounding box center [699, 205] width 257 height 13
click at [98, 149] on input "77-10896-DE" at bounding box center [166, 152] width 257 height 13
click at [96, 150] on input "77-10896-DE" at bounding box center [166, 152] width 257 height 13
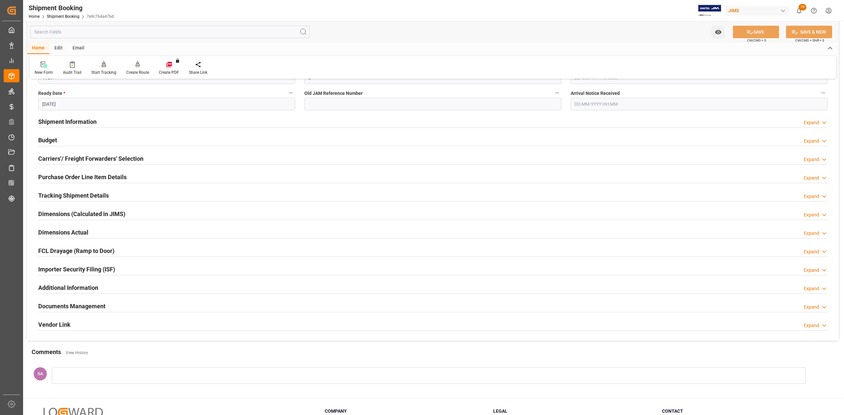
scroll to position [213, 0]
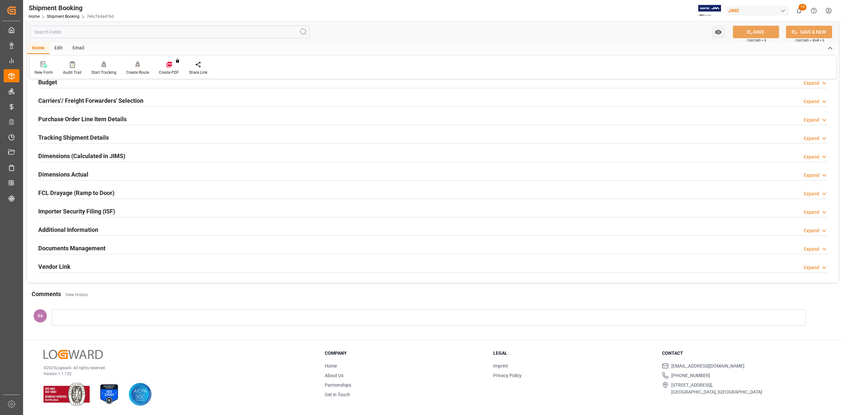
click at [49, 119] on h2 "Purchase Order Line Item Details" at bounding box center [82, 119] width 88 height 9
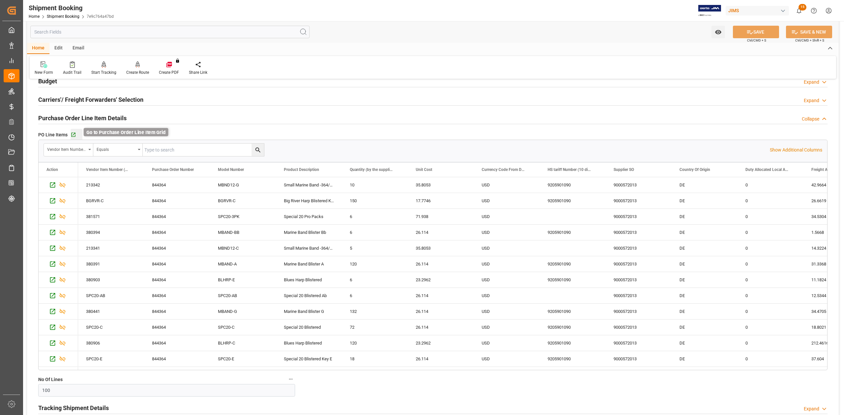
click at [73, 133] on icon "button" at bounding box center [74, 135] width 6 height 6
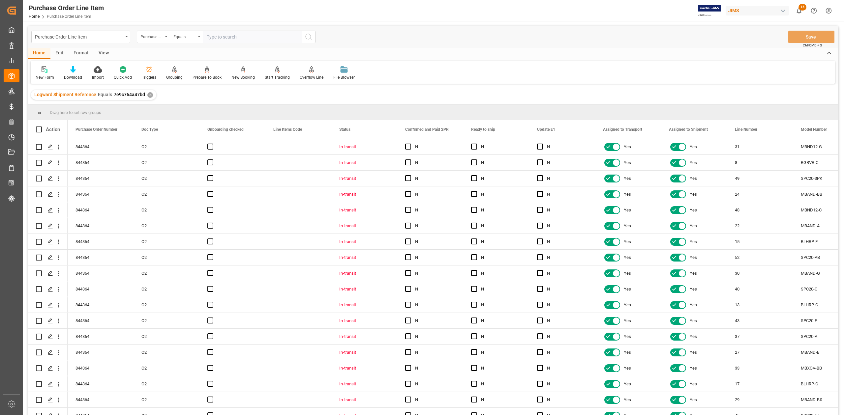
click at [103, 53] on div "View" at bounding box center [104, 53] width 20 height 11
click at [82, 76] on div "Standard Templates" at bounding box center [74, 78] width 33 height 6
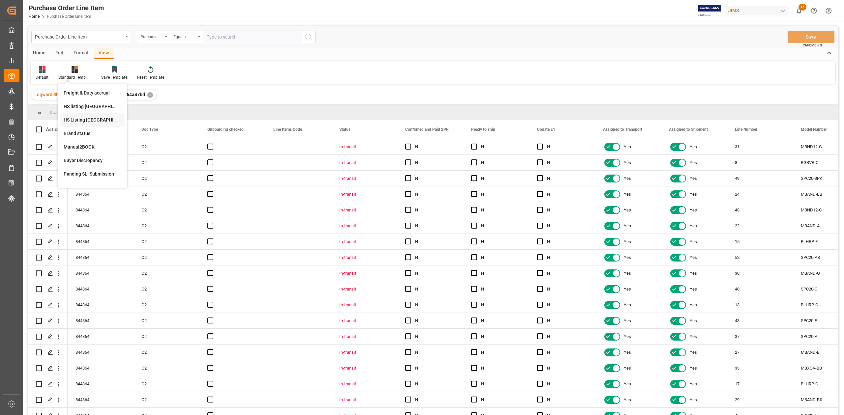
click at [94, 121] on div "HS Listing [GEOGRAPHIC_DATA]" at bounding box center [93, 120] width 58 height 7
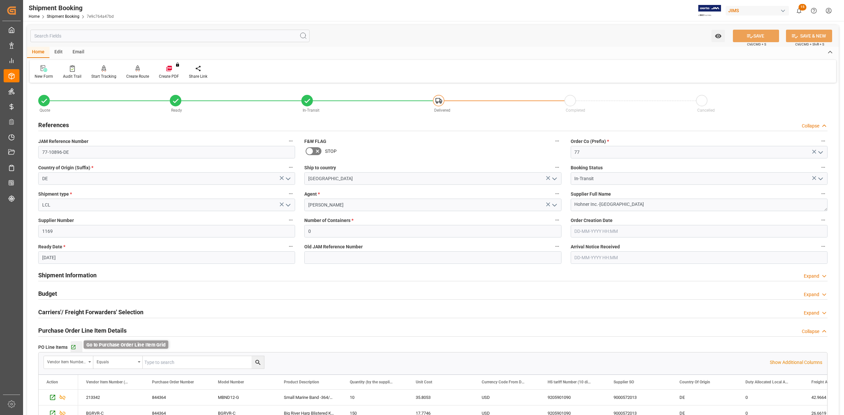
scroll to position [213, 0]
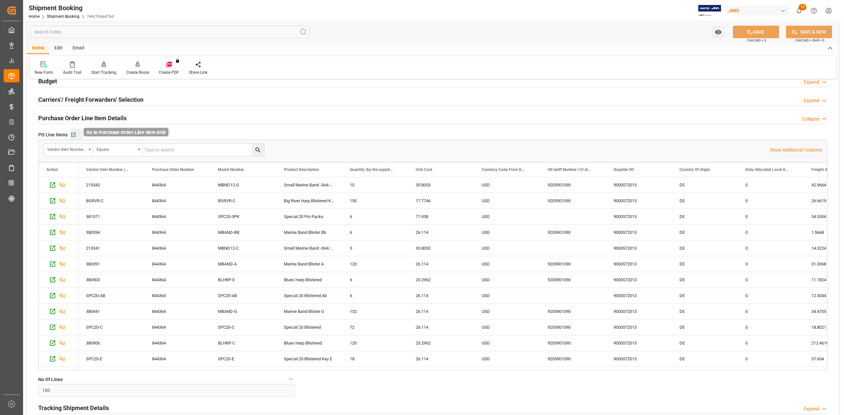
click at [73, 135] on icon "button" at bounding box center [73, 135] width 4 height 4
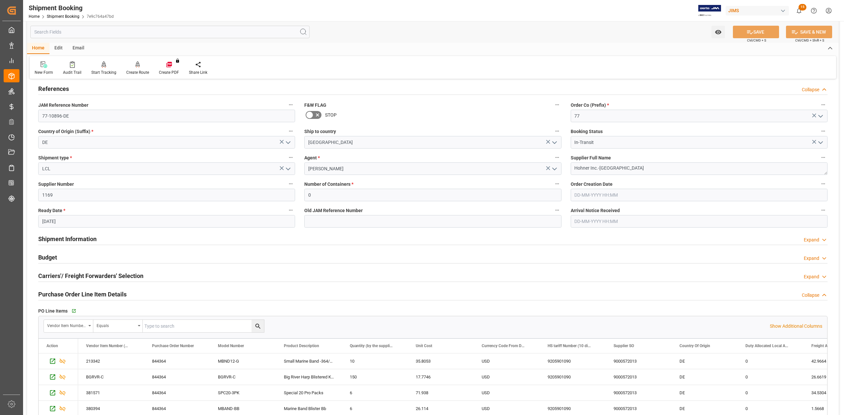
scroll to position [0, 0]
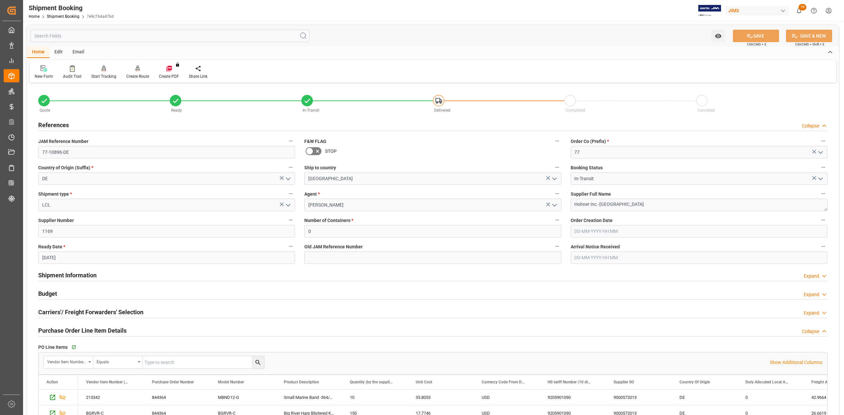
click at [56, 140] on span "JAM Reference Number" at bounding box center [63, 141] width 50 height 7
click at [287, 140] on button "JAM Reference Number" at bounding box center [291, 141] width 9 height 9
click at [65, 140] on div at bounding box center [422, 207] width 844 height 415
click at [53, 122] on h2 "References" at bounding box center [53, 125] width 31 height 9
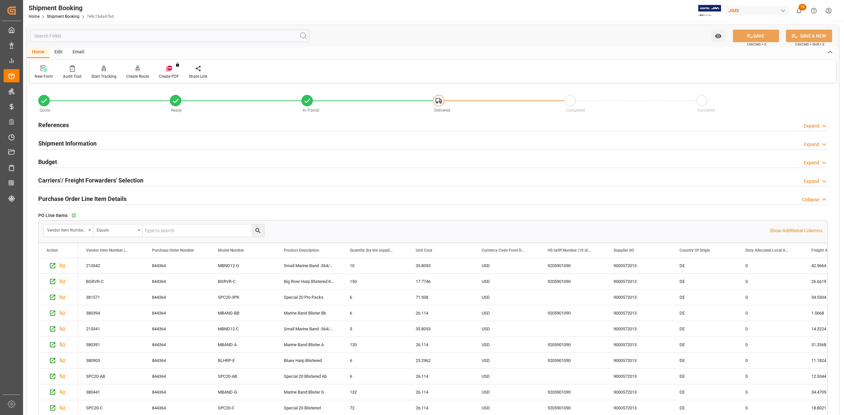
click at [57, 123] on h2 "References" at bounding box center [53, 125] width 31 height 9
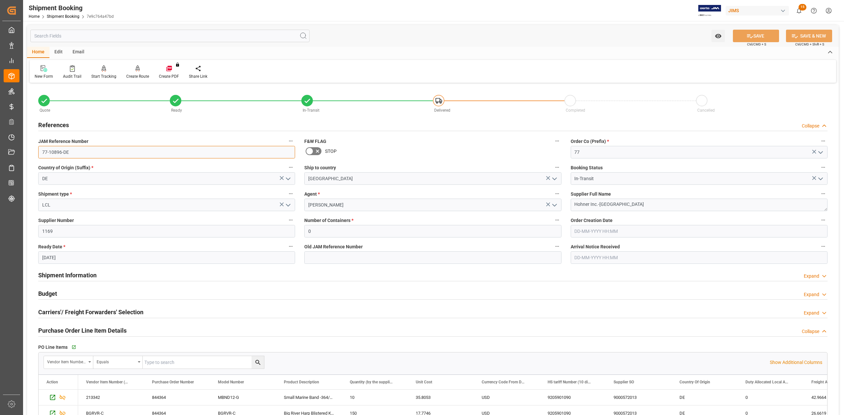
click at [81, 148] on input "77-10896-DE" at bounding box center [166, 152] width 257 height 13
click at [624, 204] on textarea "Hohner Inc.-[GEOGRAPHIC_DATA]" at bounding box center [699, 205] width 257 height 13
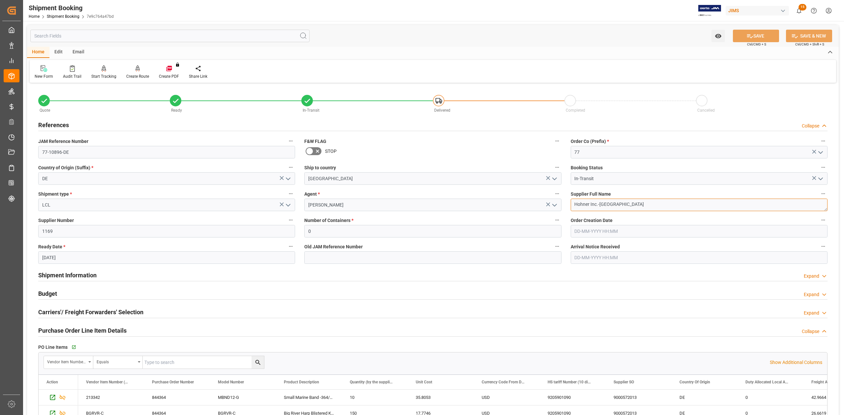
click at [624, 204] on textarea "Hohner Inc.-[GEOGRAPHIC_DATA]" at bounding box center [699, 205] width 257 height 13
click at [80, 151] on input "77-10896-DE" at bounding box center [166, 152] width 257 height 13
click at [647, 208] on textarea "Hohner Inc.-[GEOGRAPHIC_DATA]" at bounding box center [699, 205] width 257 height 13
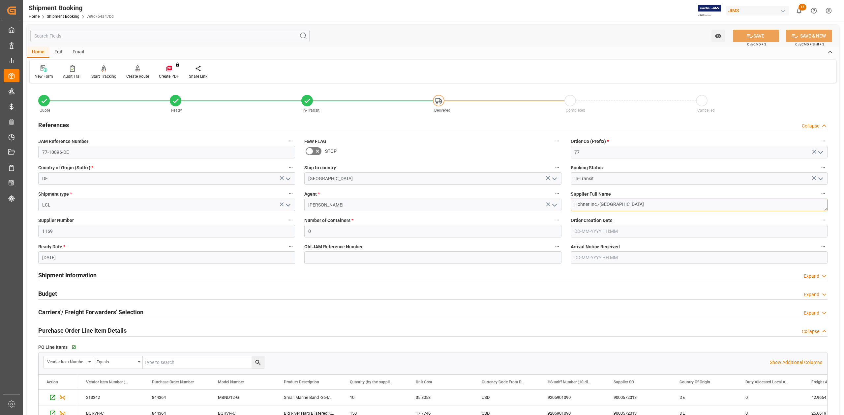
click at [647, 208] on textarea "Hohner Inc.-[GEOGRAPHIC_DATA]" at bounding box center [699, 205] width 257 height 13
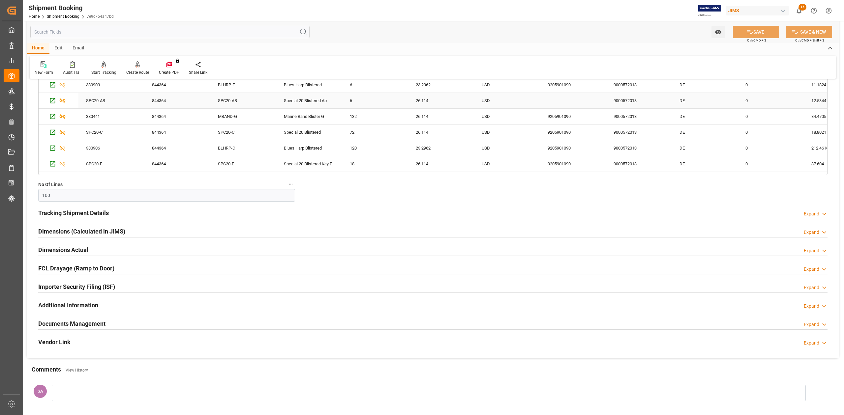
scroll to position [485, 0]
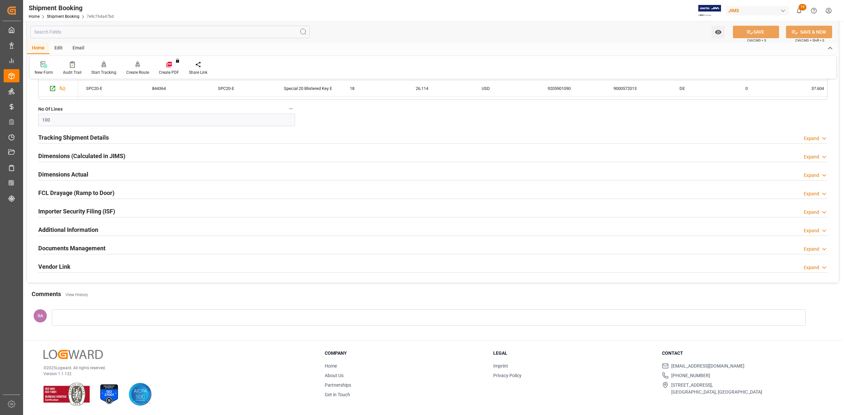
click at [65, 248] on h2 "Documents Management" at bounding box center [71, 248] width 67 height 9
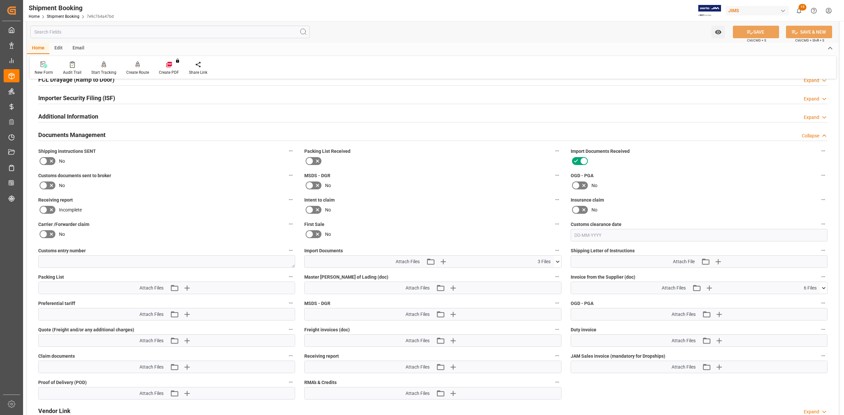
scroll to position [617, 0]
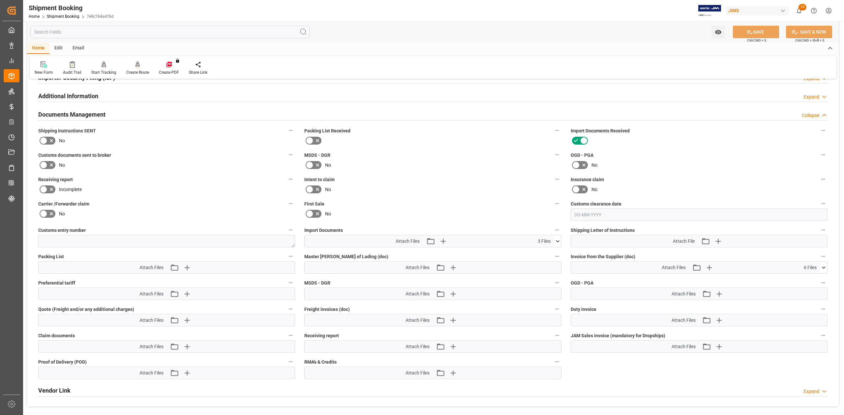
click at [558, 244] on icon at bounding box center [557, 241] width 7 height 7
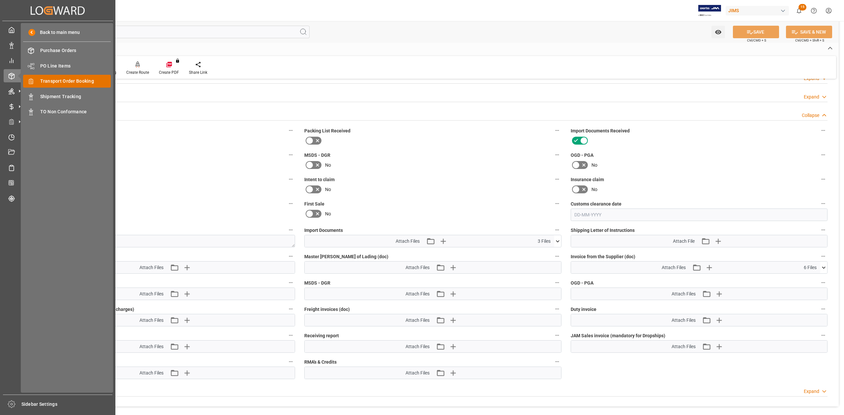
click at [70, 78] on span "Transport Order Booking" at bounding box center [75, 81] width 71 height 7
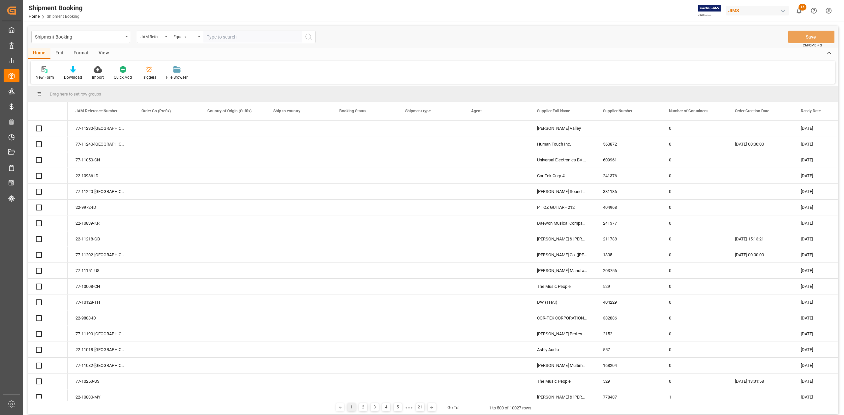
click at [224, 36] on input "text" at bounding box center [252, 37] width 99 height 13
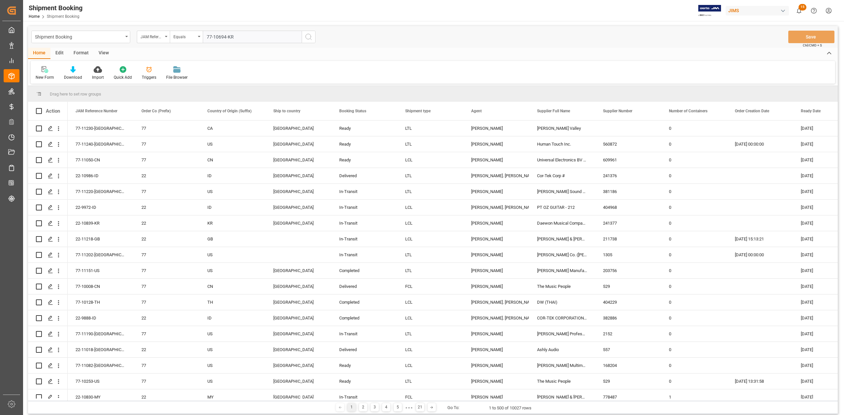
type input "77-10694-KR"
click at [312, 40] on icon "search button" at bounding box center [309, 37] width 8 height 8
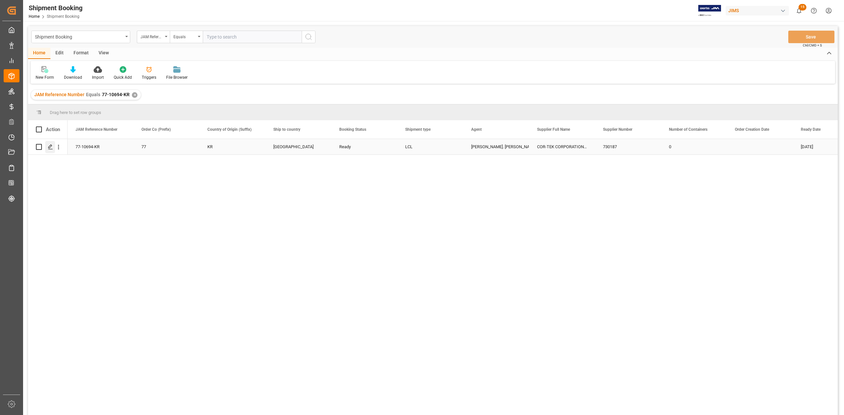
click at [50, 149] on icon "Press SPACE to select this row." at bounding box center [50, 146] width 5 height 5
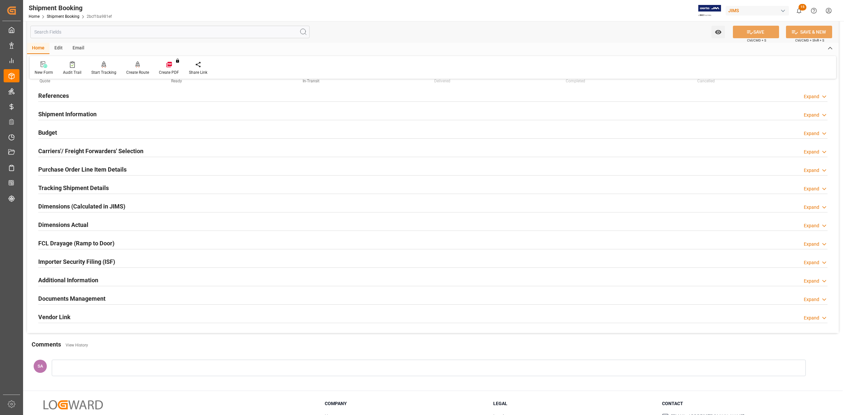
scroll to position [81, 0]
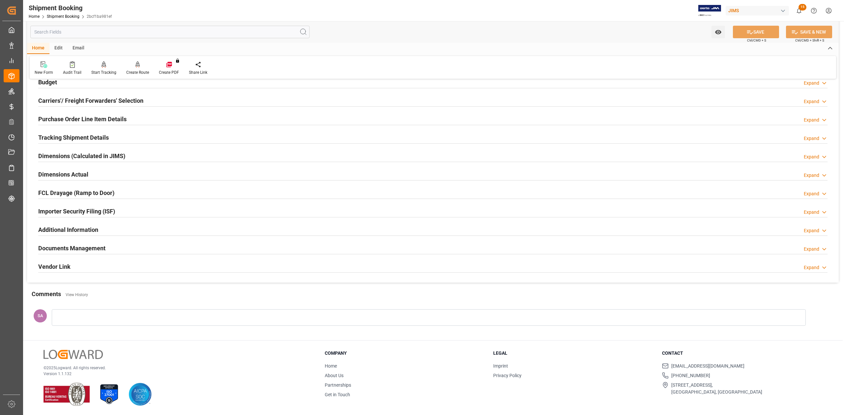
click at [88, 247] on h2 "Documents Management" at bounding box center [71, 248] width 67 height 9
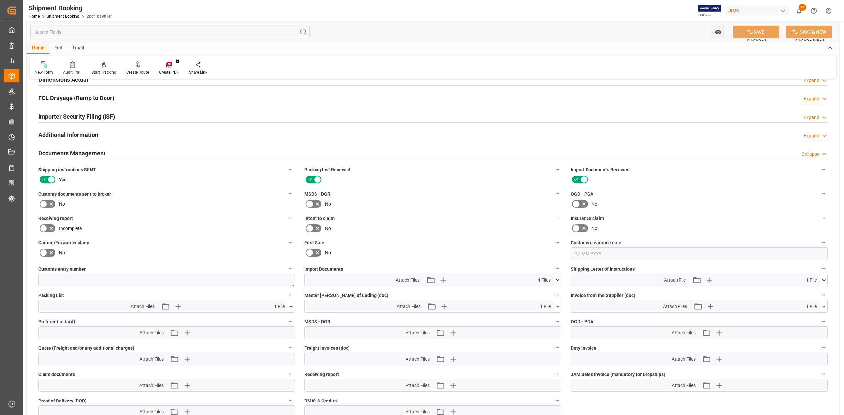
scroll to position [257, 0]
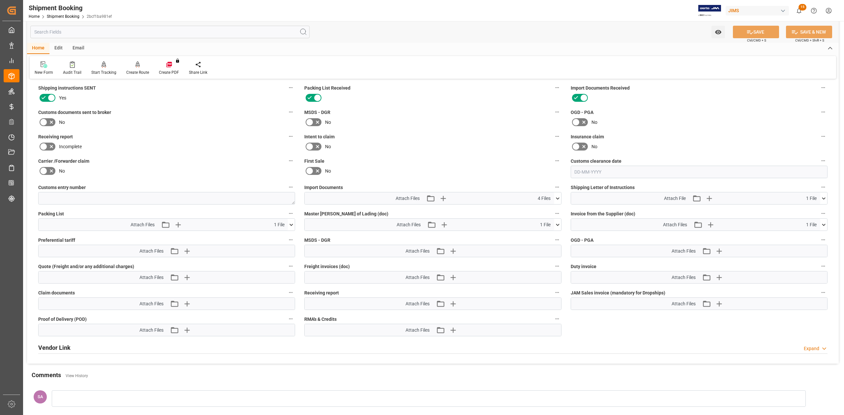
click at [557, 198] on icon at bounding box center [557, 198] width 7 height 7
click at [634, 342] on div "Vendor Link Expand" at bounding box center [433, 348] width 799 height 18
click at [557, 197] on icon at bounding box center [557, 198] width 7 height 7
click at [557, 224] on icon at bounding box center [557, 225] width 7 height 7
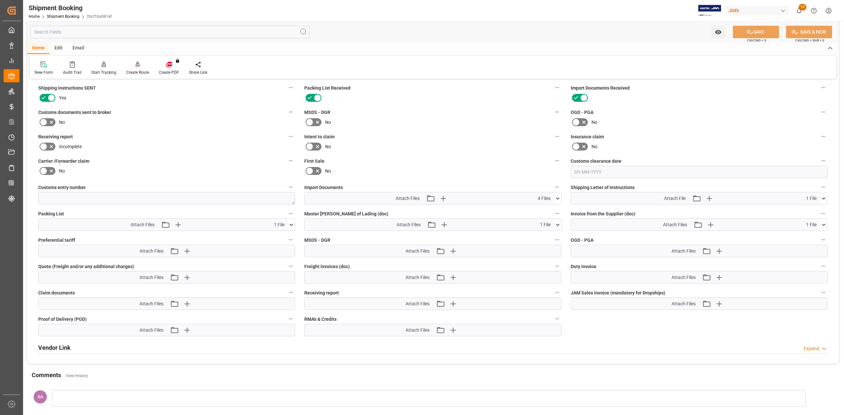
click at [558, 202] on button at bounding box center [557, 199] width 7 height 12
click at [538, 210] on icon at bounding box center [540, 210] width 7 height 7
click at [336, 226] on div "HS 77-10694-[PERSON_NAME]... Digi.xlsx" at bounding box center [432, 224] width 249 height 7
click at [553, 225] on icon at bounding box center [554, 224] width 7 height 7
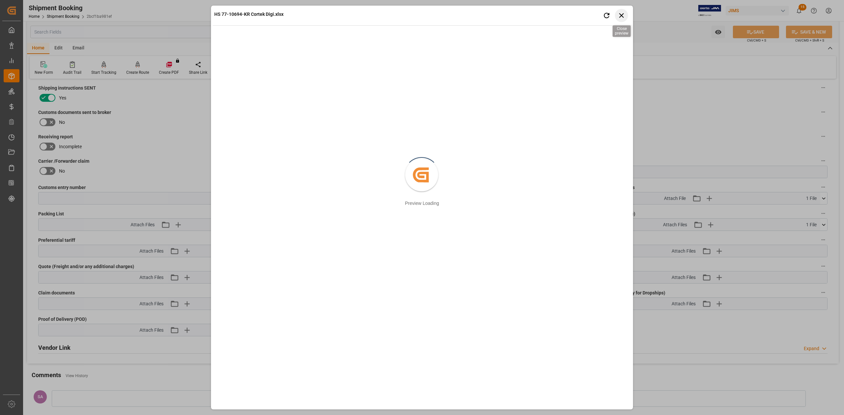
click at [622, 19] on icon "button" at bounding box center [622, 15] width 8 height 8
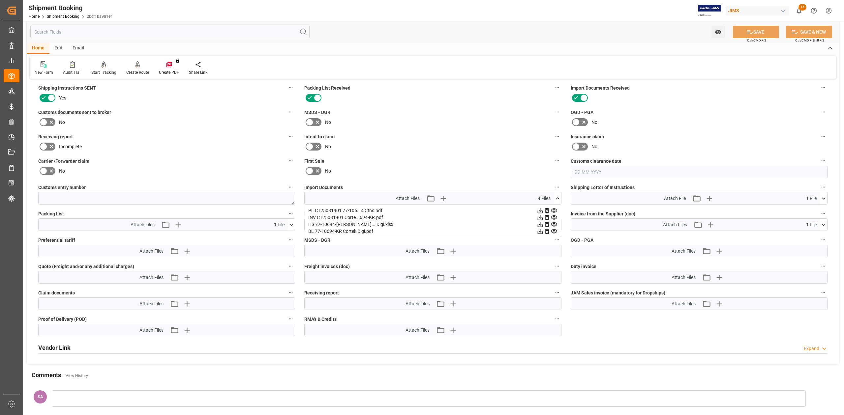
click at [537, 224] on icon at bounding box center [540, 224] width 7 height 7
click at [45, 120] on icon at bounding box center [44, 122] width 8 height 8
click at [0, 0] on input "checkbox" at bounding box center [0, 0] width 0 height 0
click at [746, 32] on icon at bounding box center [749, 32] width 7 height 7
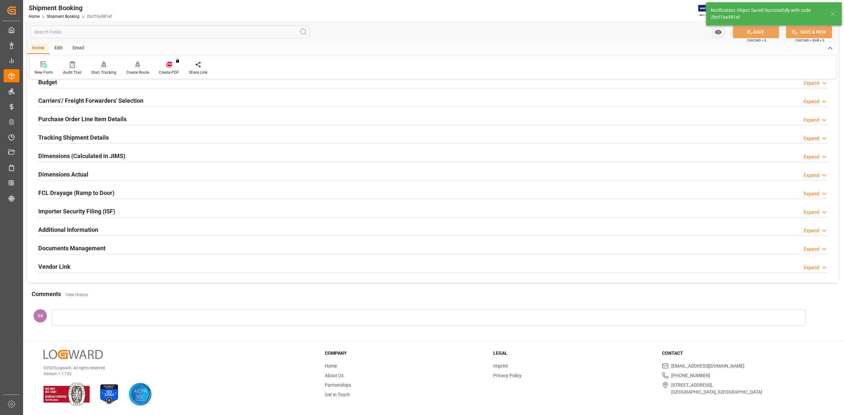
scroll to position [81, 0]
drag, startPoint x: 98, startPoint y: 249, endPoint x: 121, endPoint y: 242, distance: 23.5
click at [98, 249] on h2 "Documents Management" at bounding box center [71, 248] width 67 height 9
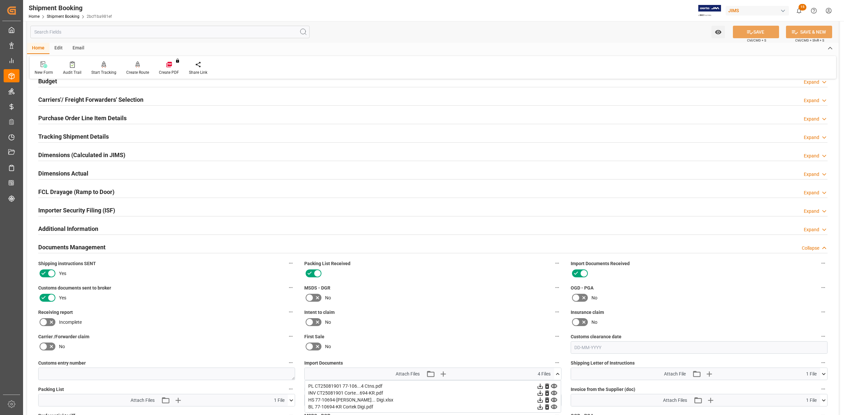
scroll to position [257, 0]
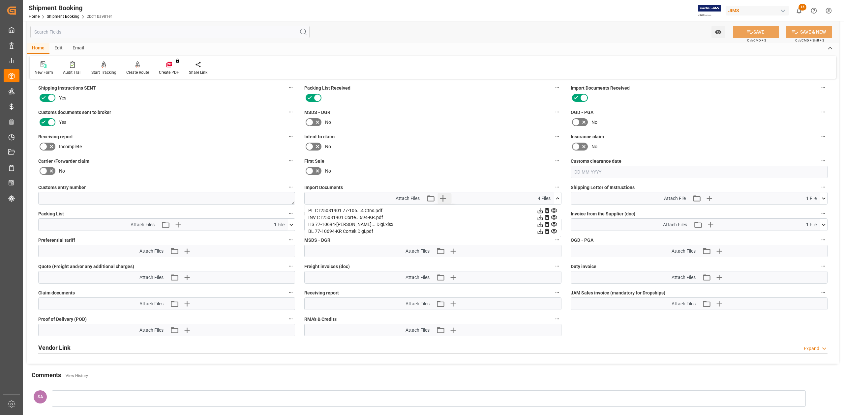
click at [445, 196] on icon "button" at bounding box center [443, 198] width 11 height 11
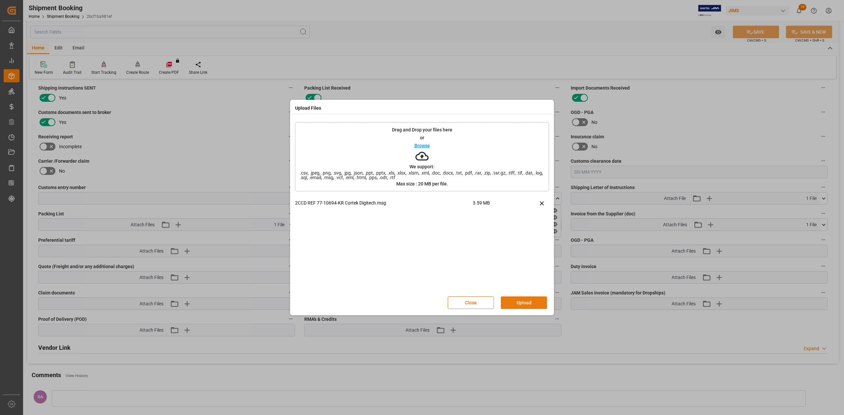
click at [524, 308] on button "Upload" at bounding box center [524, 303] width 46 height 13
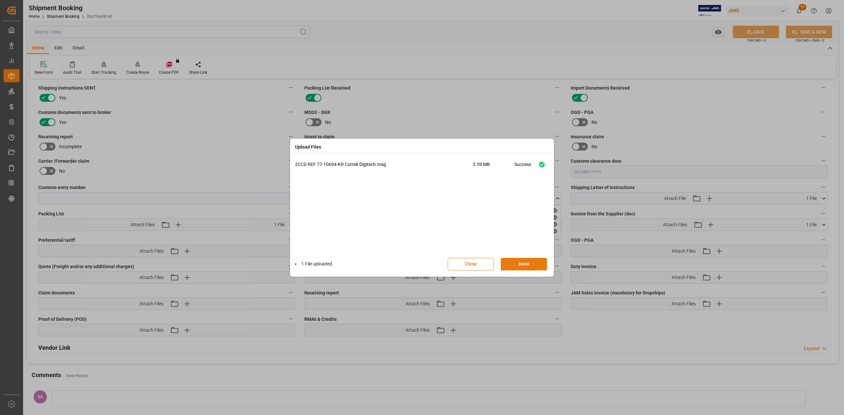
click at [534, 264] on button "Done" at bounding box center [524, 264] width 46 height 13
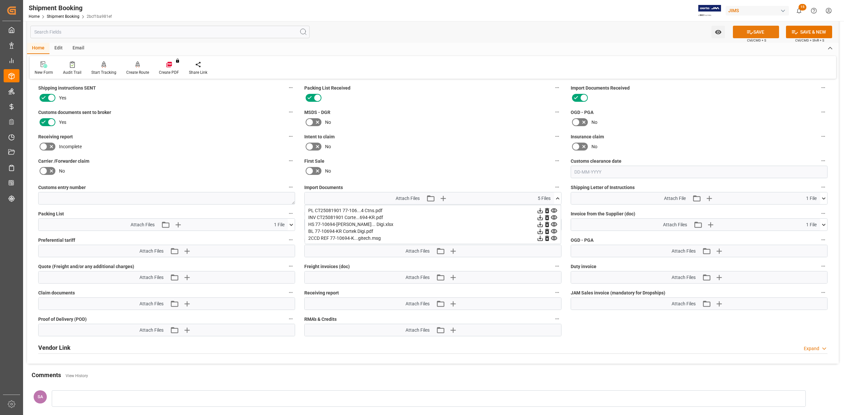
click at [748, 33] on icon at bounding box center [749, 32] width 7 height 7
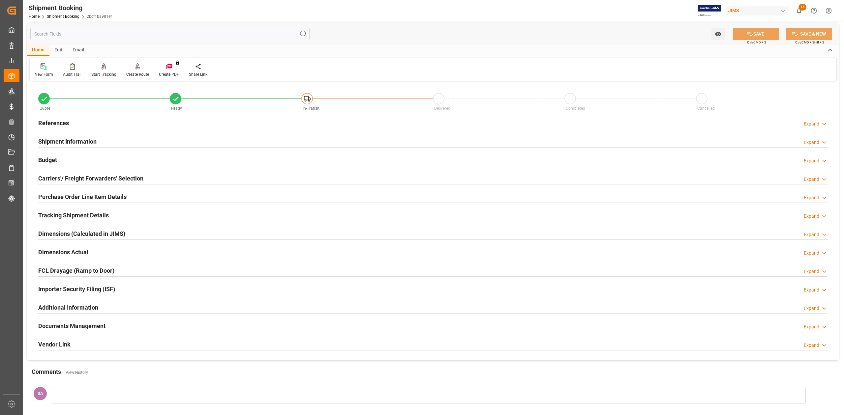
scroll to position [0, 0]
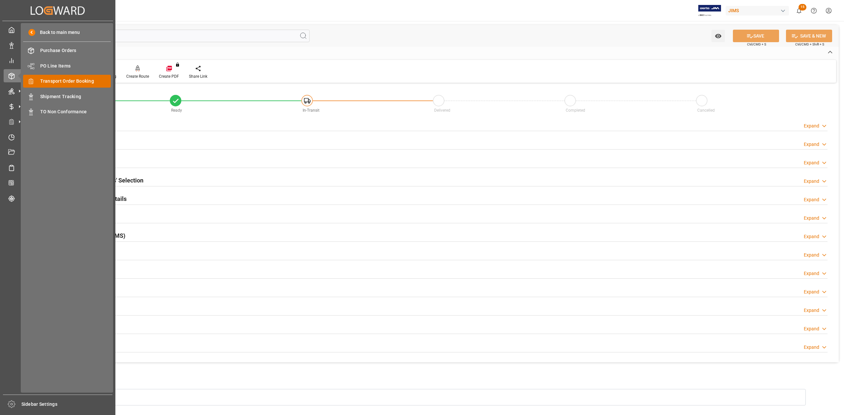
click at [74, 81] on span "Transport Order Booking" at bounding box center [75, 81] width 71 height 7
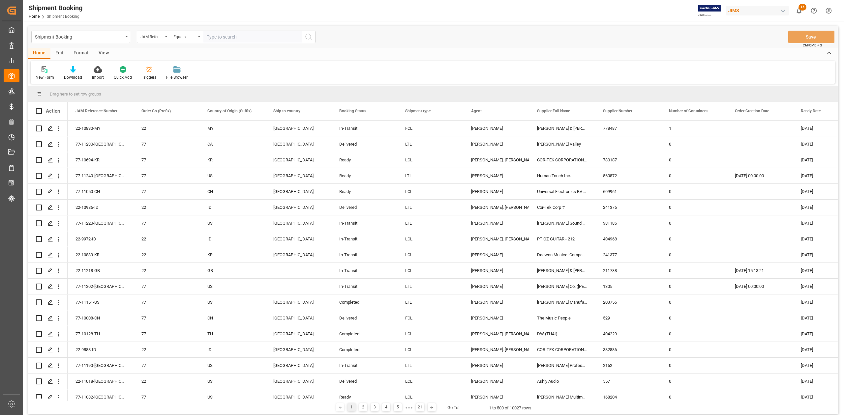
click at [244, 36] on input "text" at bounding box center [252, 37] width 99 height 13
type input "77-10089-gb"
click at [309, 36] on icon "search button" at bounding box center [309, 37] width 8 height 8
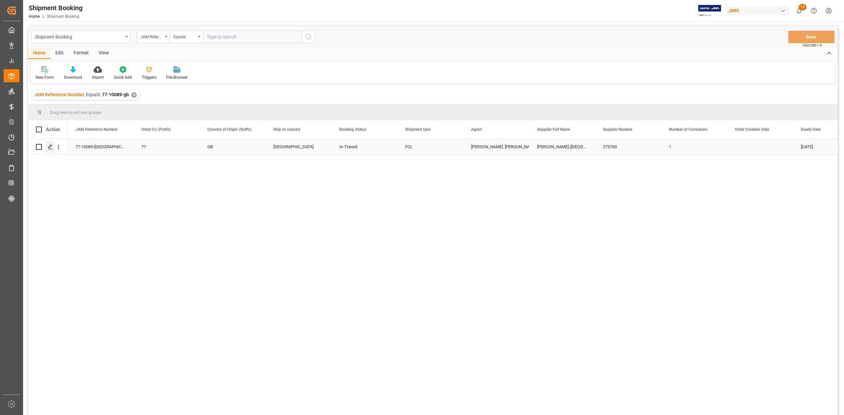
click at [51, 150] on div "Press SPACE to select this row." at bounding box center [50, 147] width 10 height 12
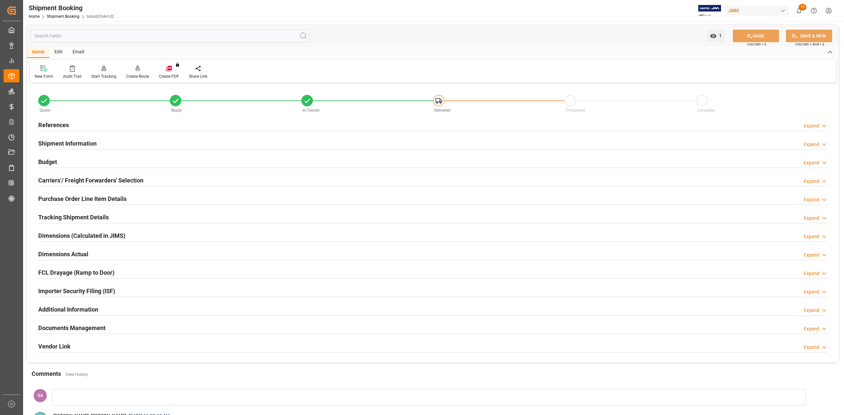
click at [88, 326] on h2 "Documents Management" at bounding box center [71, 328] width 67 height 9
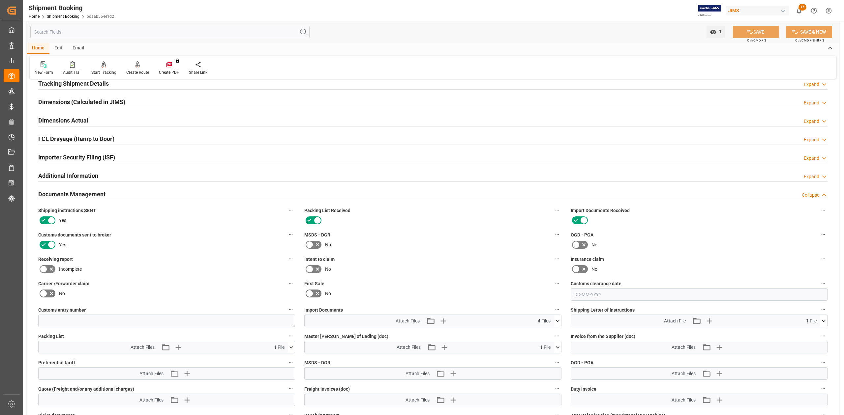
scroll to position [176, 0]
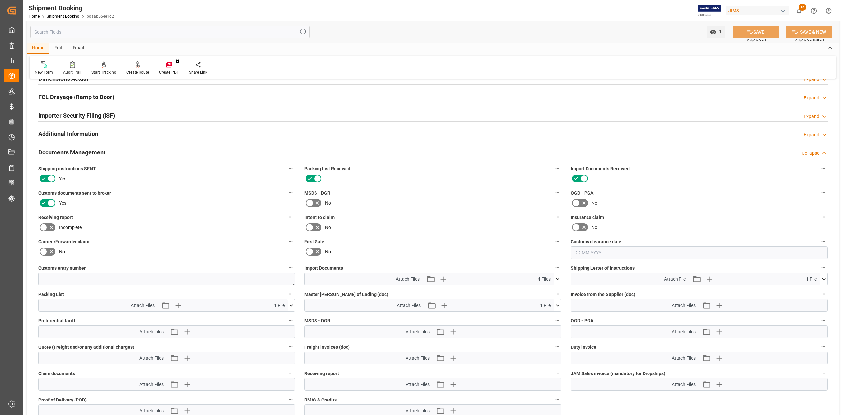
click at [557, 278] on icon at bounding box center [557, 279] width 7 height 7
click at [557, 278] on icon at bounding box center [558, 279] width 4 height 2
click at [559, 305] on icon at bounding box center [557, 305] width 7 height 7
click at [559, 281] on icon at bounding box center [557, 279] width 7 height 7
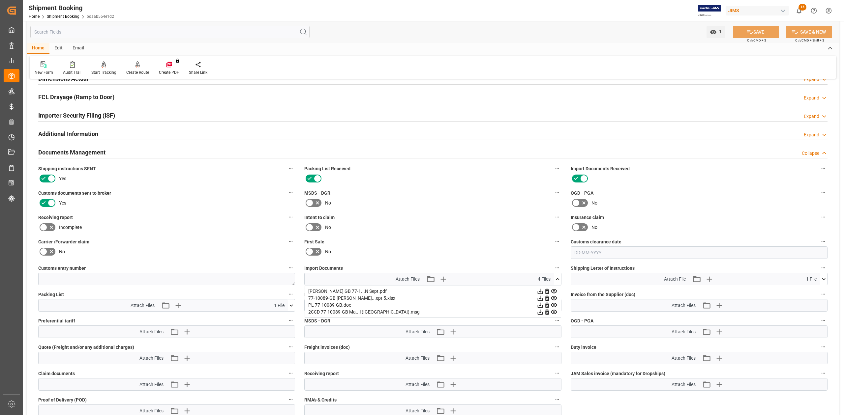
click at [351, 312] on div "2CCD 77-10089-GB Ma...l ([GEOGRAPHIC_DATA]).msg" at bounding box center [432, 312] width 249 height 7
click at [718, 305] on icon "button" at bounding box center [719, 305] width 11 height 11
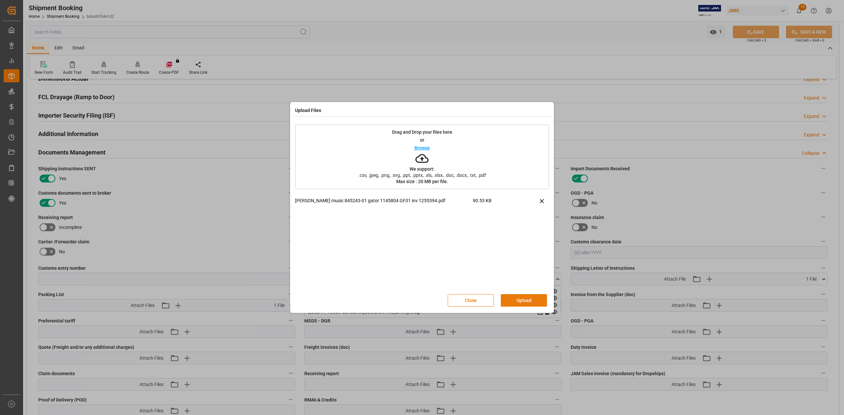
click at [522, 299] on button "Upload" at bounding box center [524, 300] width 46 height 13
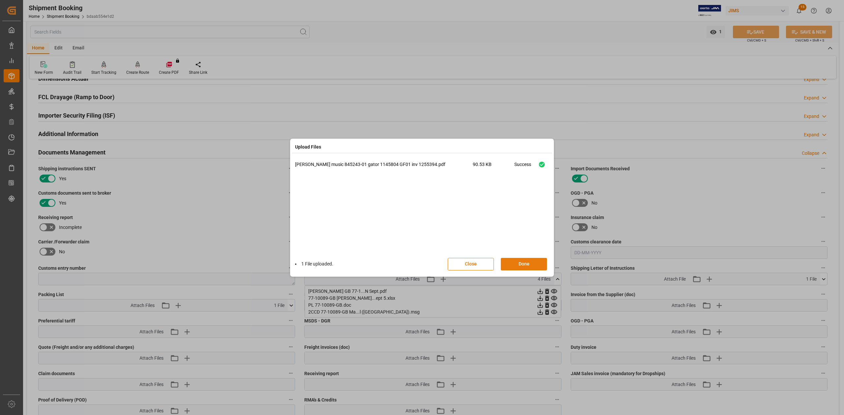
click at [528, 266] on button "Done" at bounding box center [524, 264] width 46 height 13
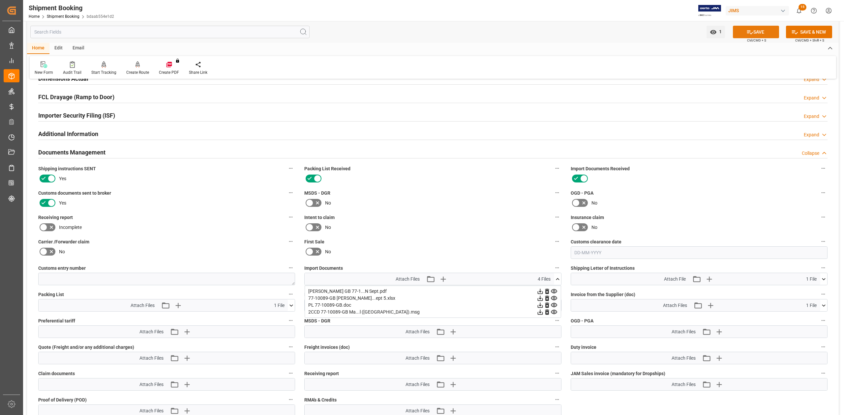
click at [752, 31] on button "SAVE" at bounding box center [756, 32] width 46 height 13
click at [363, 292] on div "[PERSON_NAME] GB 77-1...N Sept.pdf" at bounding box center [432, 291] width 249 height 7
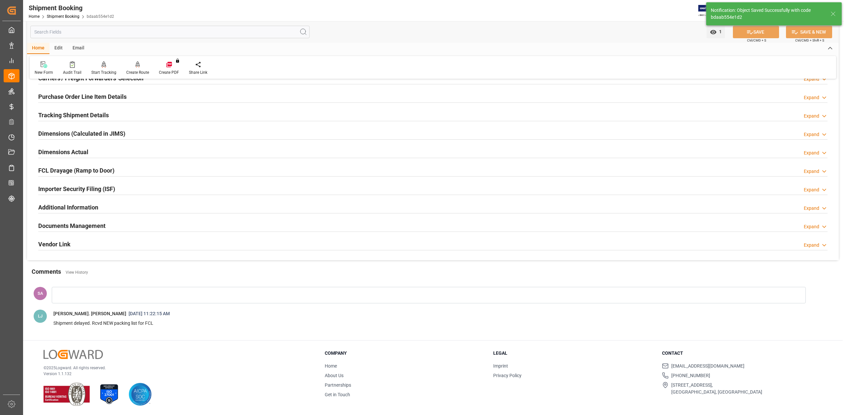
scroll to position [103, 0]
click at [62, 224] on h2 "Documents Management" at bounding box center [71, 226] width 67 height 9
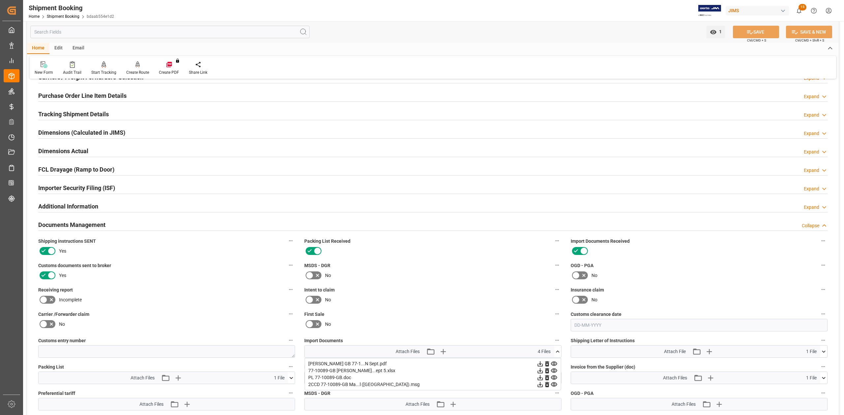
scroll to position [176, 0]
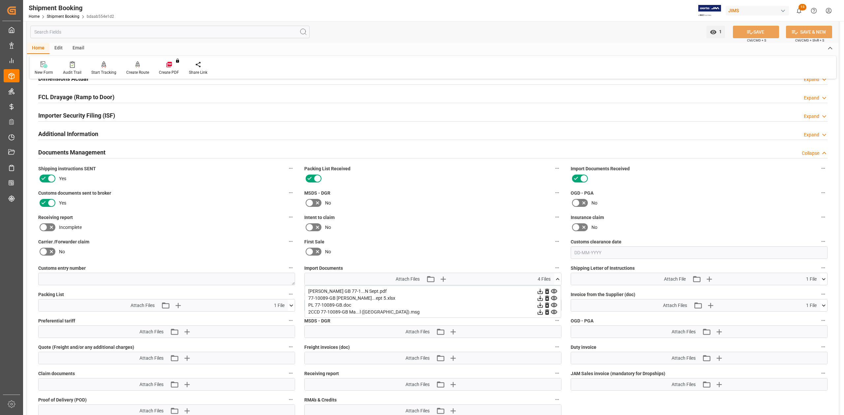
click at [556, 292] on icon at bounding box center [554, 291] width 7 height 7
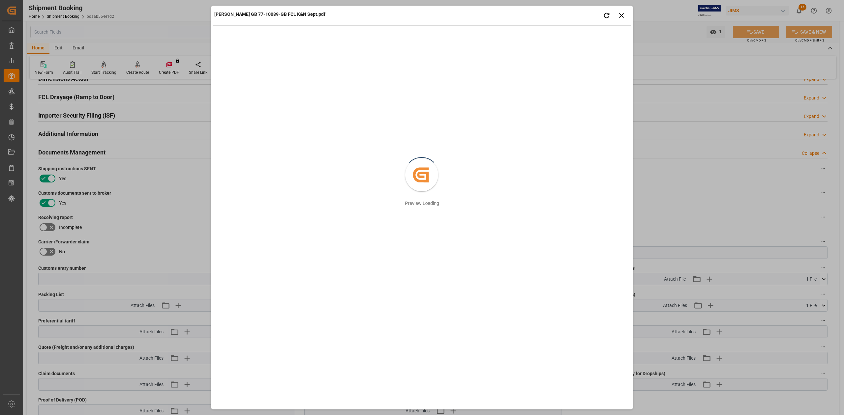
click at [724, 199] on div "[PERSON_NAME] GB 77-10089-GB FCL K&N Sept.pdf Retry Close preview Created by po…" at bounding box center [422, 207] width 844 height 415
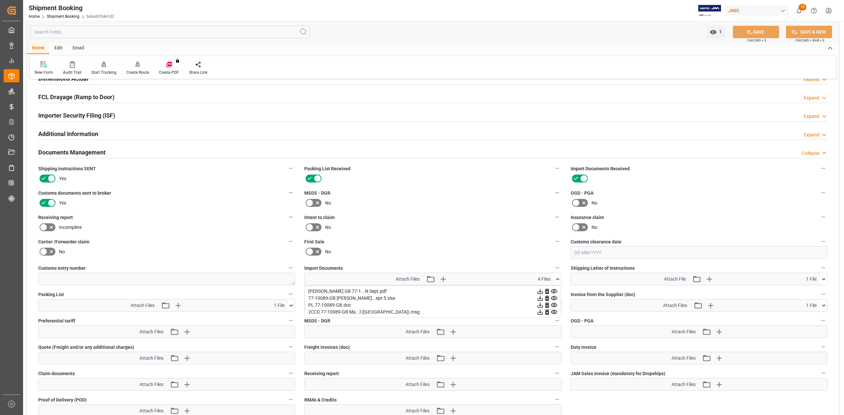
click at [824, 308] on icon at bounding box center [823, 305] width 7 height 7
click at [813, 319] on icon at bounding box center [813, 318] width 4 height 5
click at [717, 305] on icon "button" at bounding box center [719, 306] width 6 height 6
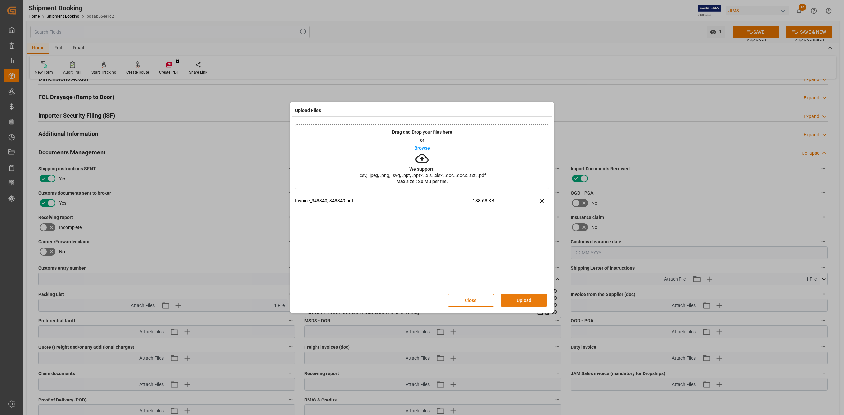
click at [533, 301] on button "Upload" at bounding box center [524, 300] width 46 height 13
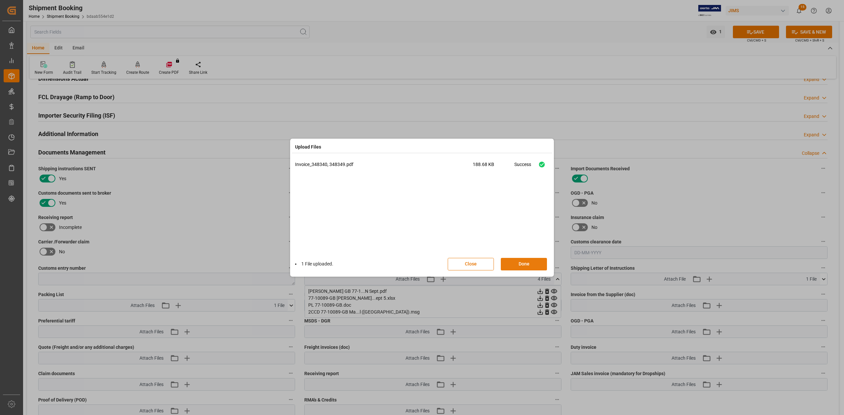
click at [524, 262] on button "Done" at bounding box center [524, 264] width 46 height 13
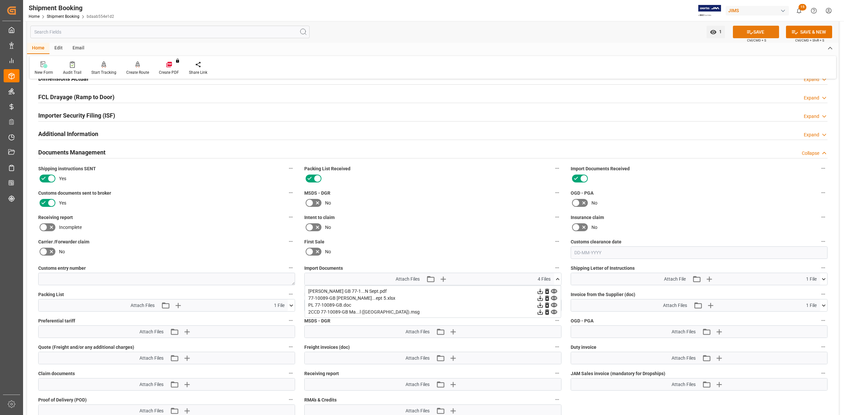
click at [748, 30] on icon at bounding box center [749, 32] width 7 height 7
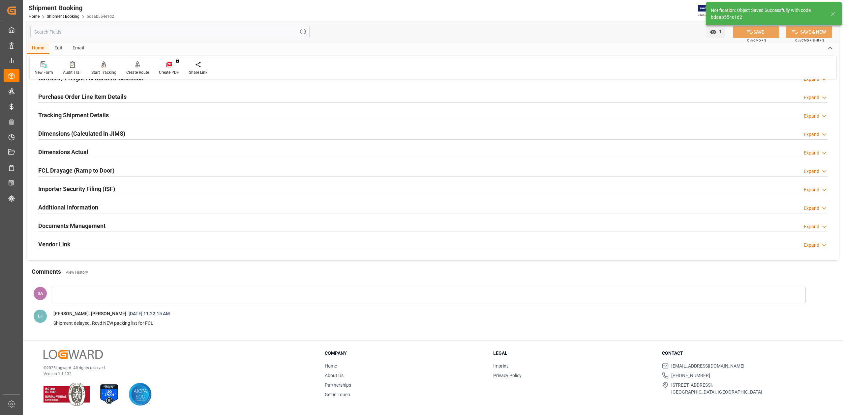
scroll to position [103, 0]
click at [95, 222] on h2 "Documents Management" at bounding box center [71, 226] width 67 height 9
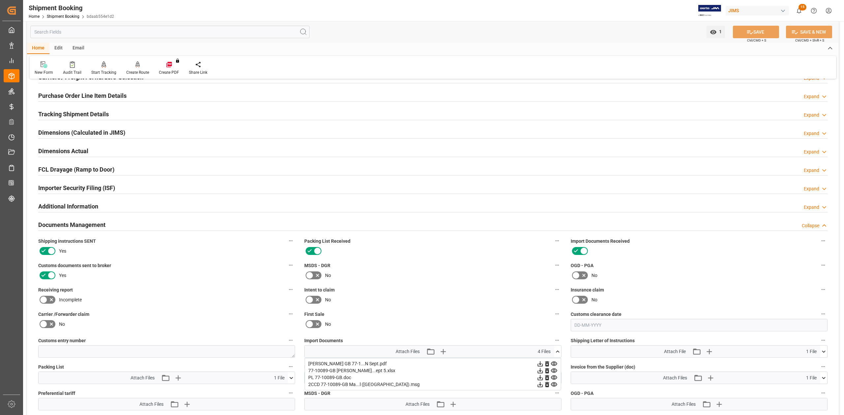
scroll to position [176, 0]
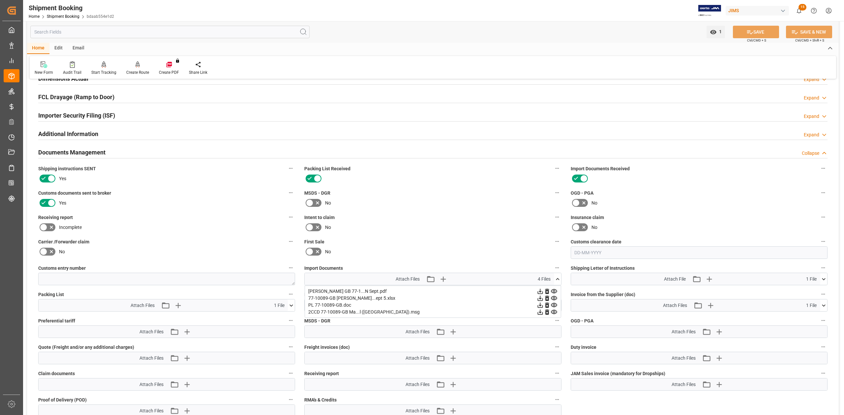
click at [558, 279] on icon at bounding box center [557, 279] width 7 height 7
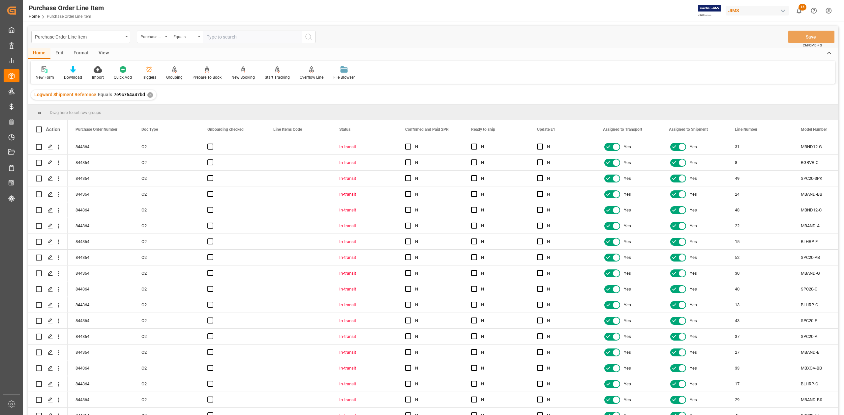
click at [82, 54] on div "Format" at bounding box center [81, 53] width 25 height 11
click at [101, 53] on div "View" at bounding box center [104, 53] width 20 height 11
click at [75, 72] on icon at bounding box center [75, 69] width 7 height 7
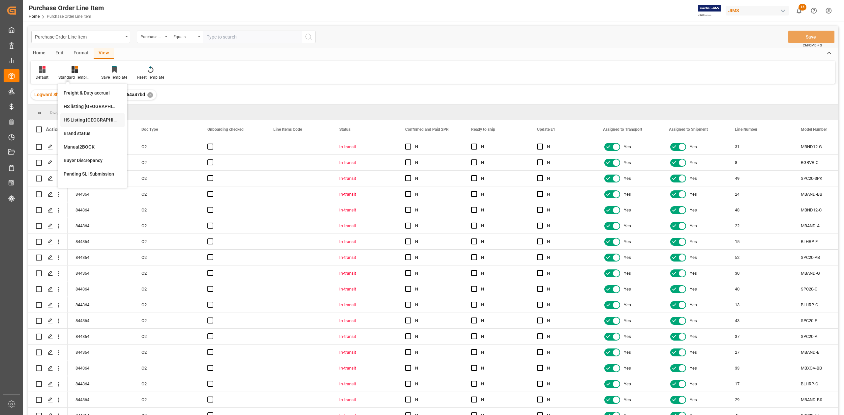
click at [95, 119] on div "HS Listing CANADA" at bounding box center [93, 120] width 58 height 7
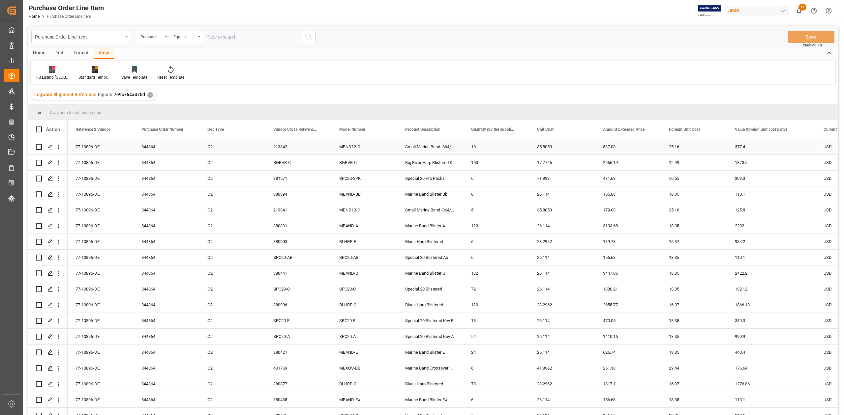
click at [93, 145] on div "77-10896-DE" at bounding box center [101, 146] width 66 height 15
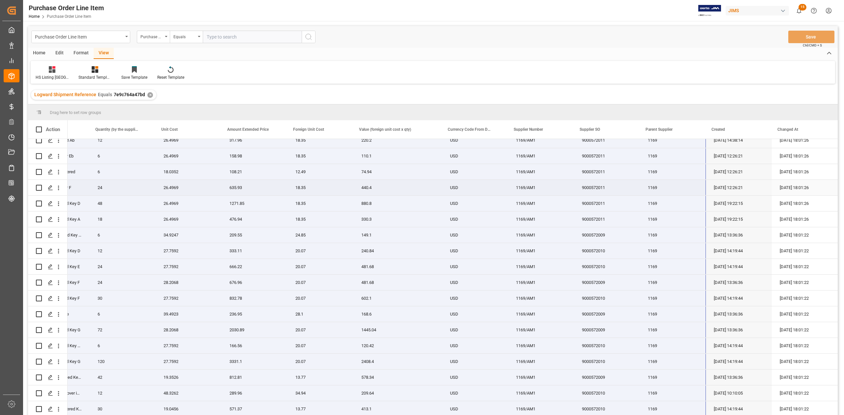
scroll to position [1304, 0]
